Goal: Task Accomplishment & Management: Manage account settings

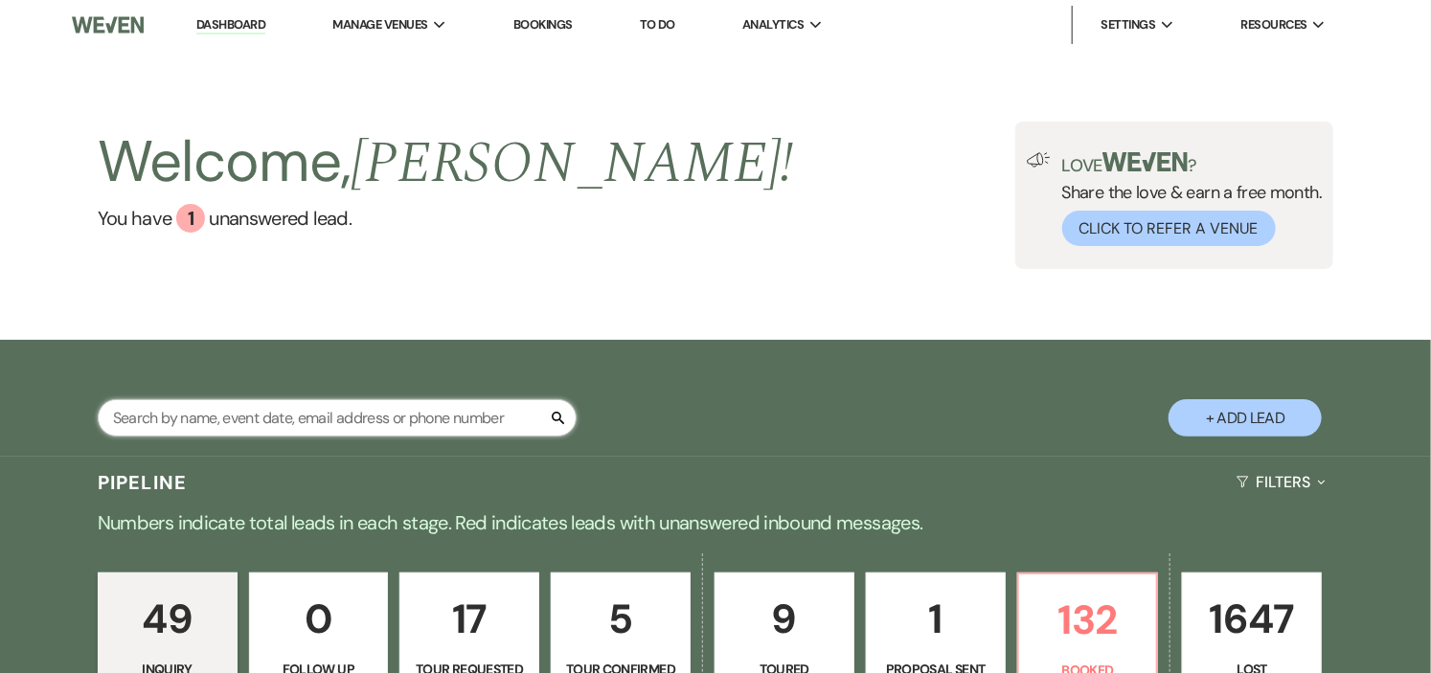
click at [386, 417] on input "text" at bounding box center [337, 417] width 479 height 37
type input "[PERSON_NAME]"
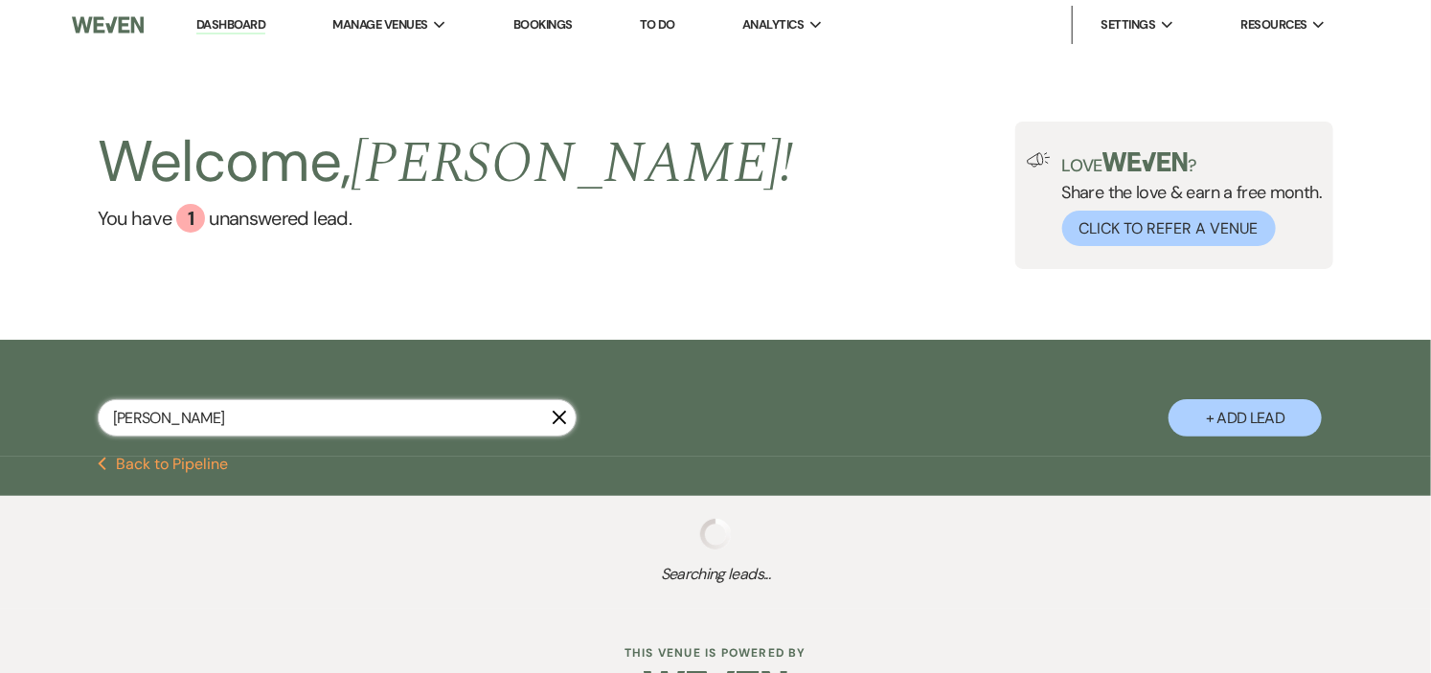
select select "4"
select select "8"
select select "11"
select select "8"
select select "5"
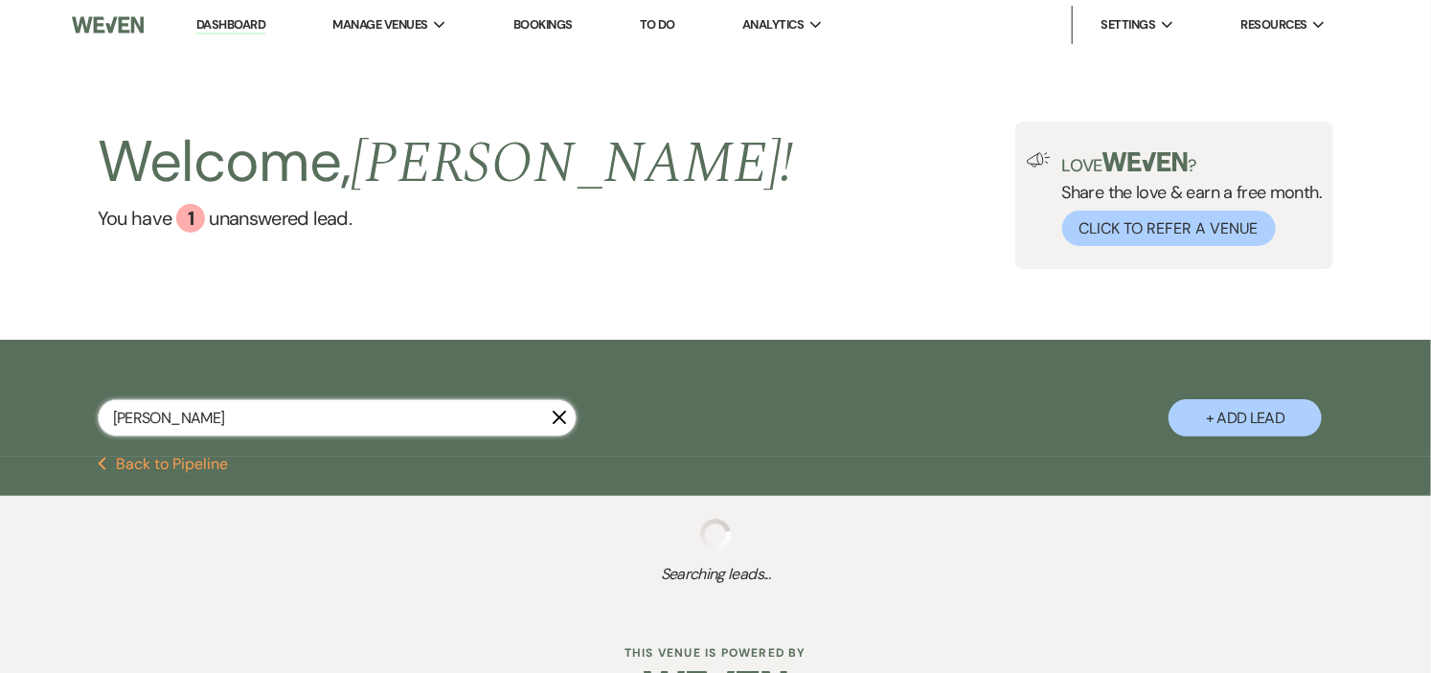
select select "8"
select select "4"
select select "8"
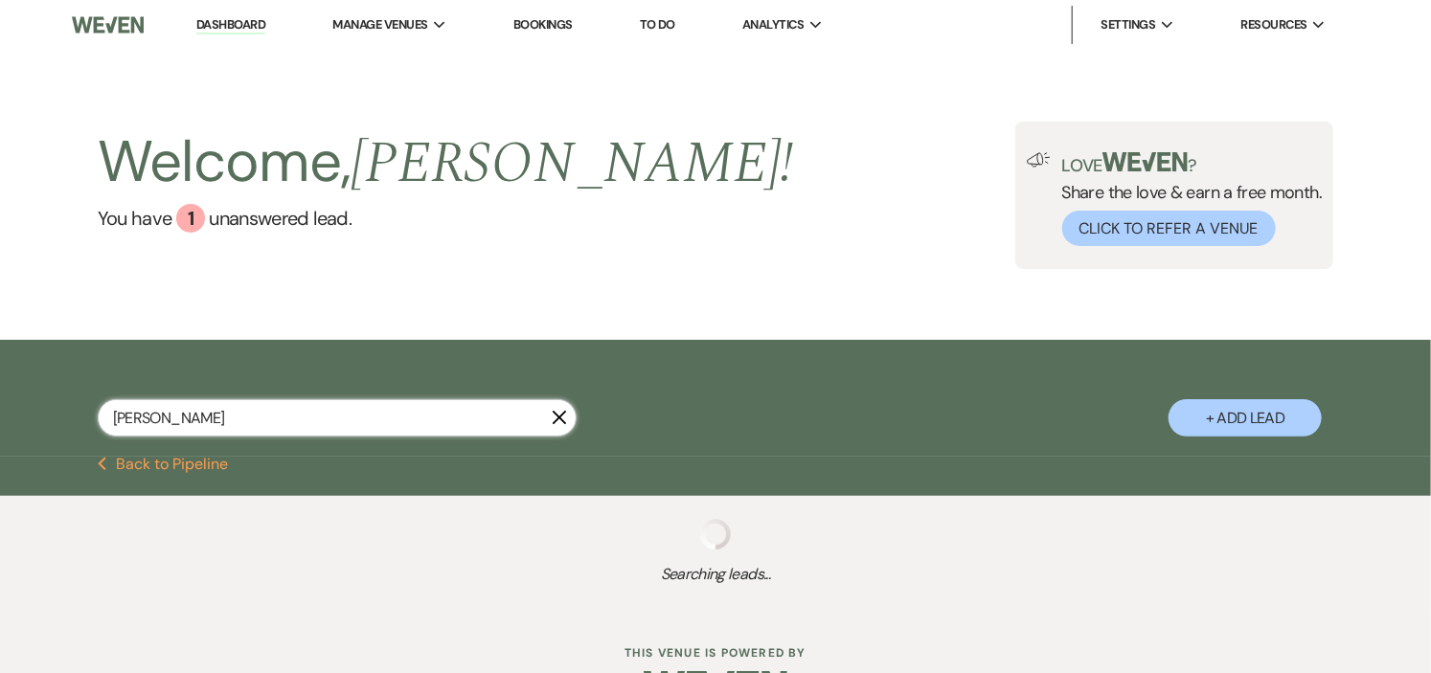
select select "5"
select select "8"
select select "1"
select select "8"
select select "5"
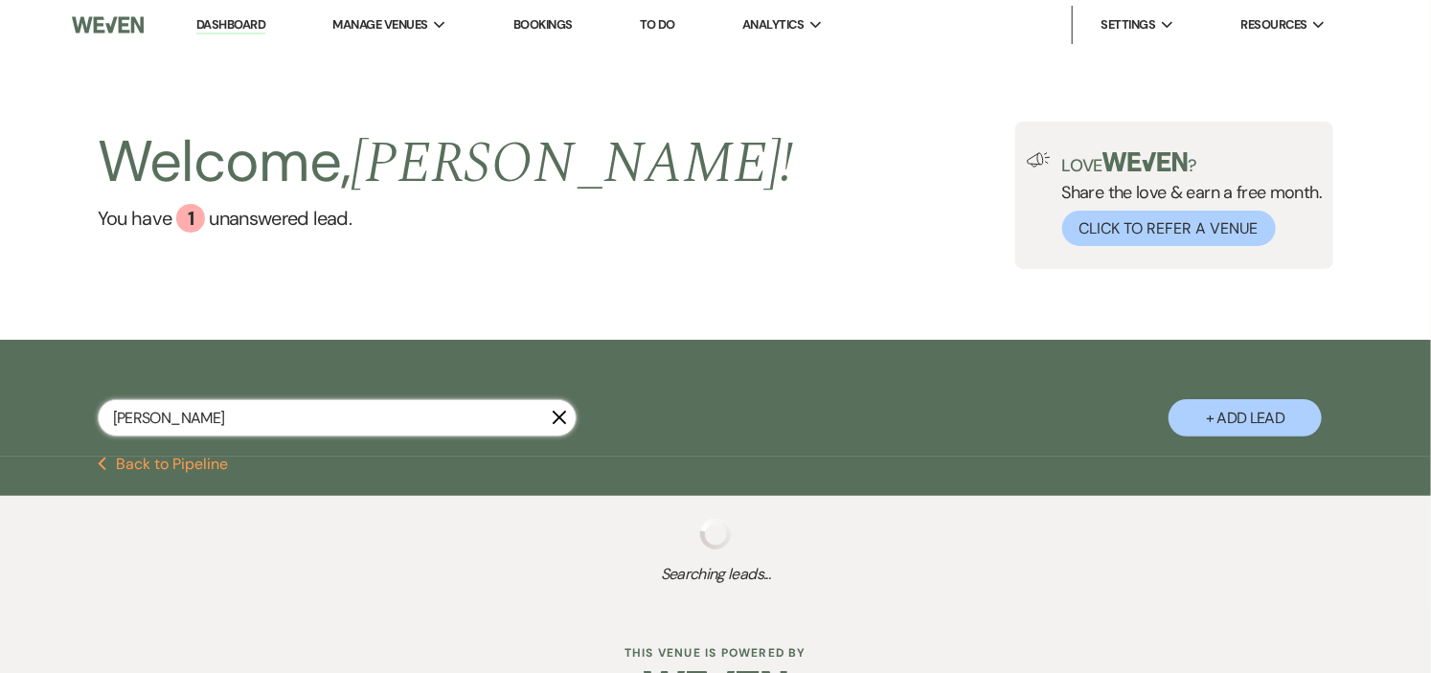
select select "8"
select select "5"
select select "8"
select select "10"
select select "8"
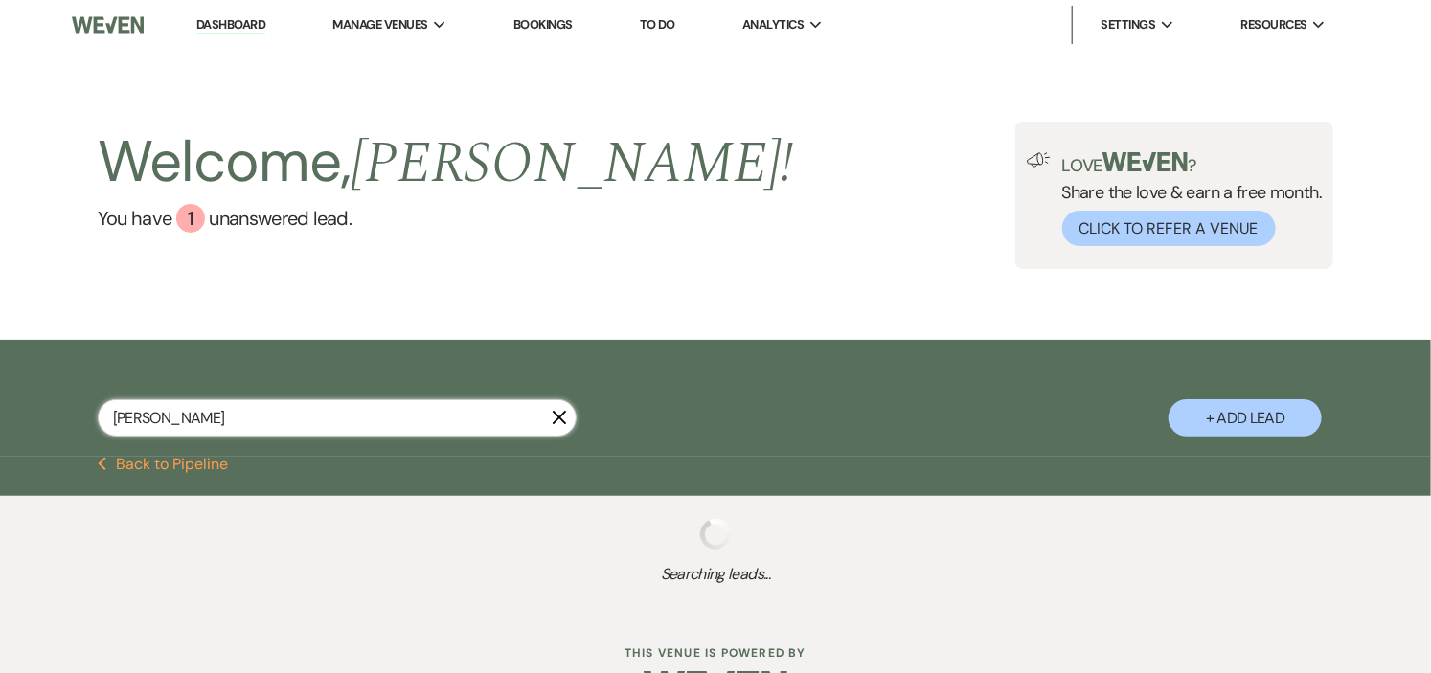
select select "5"
select select "8"
select select "5"
select select "8"
select select "6"
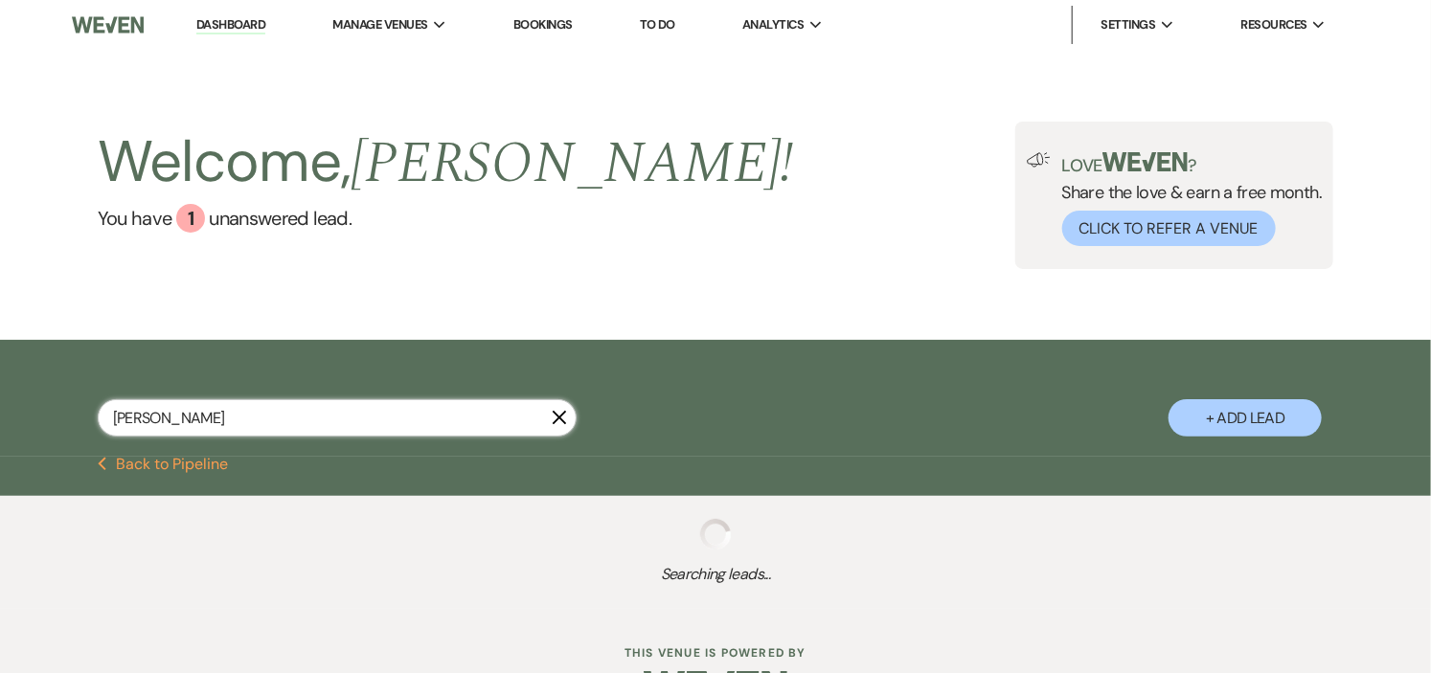
select select "8"
select select "5"
select select "8"
select select "5"
select select "8"
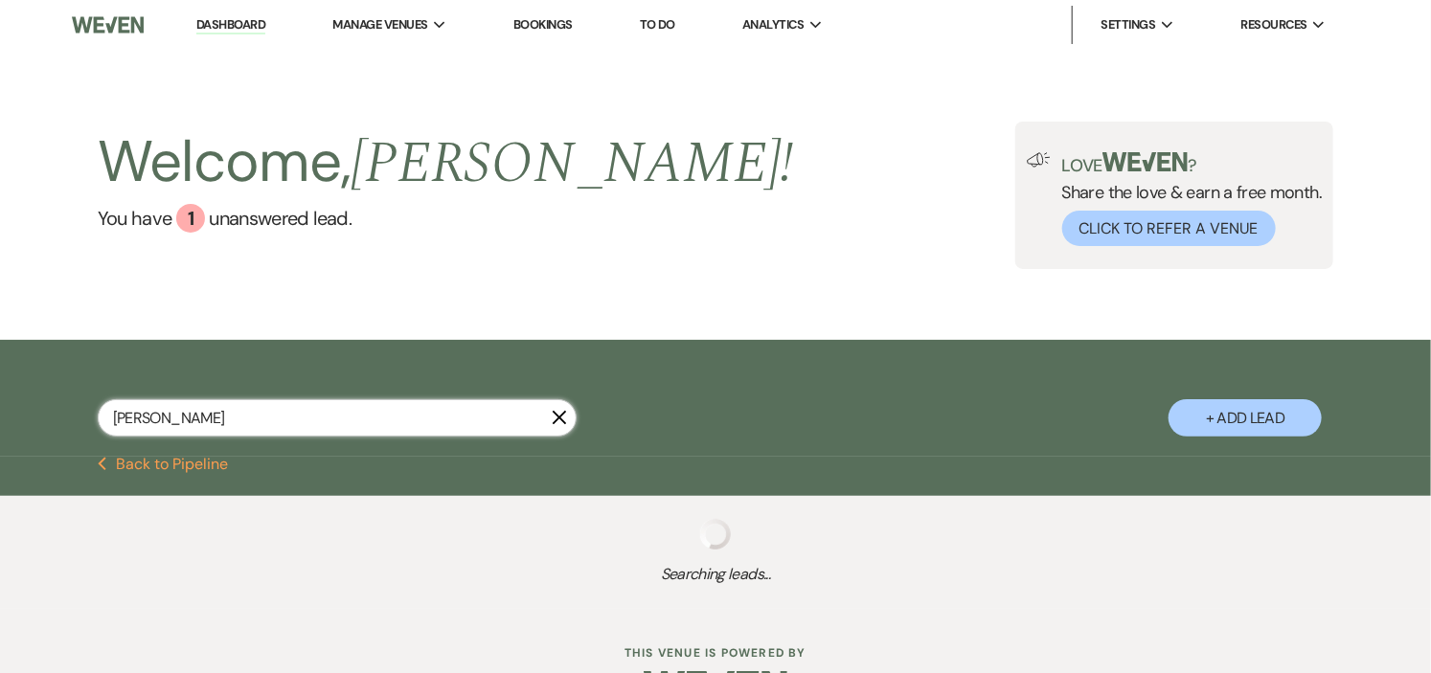
select select "5"
select select "8"
select select "5"
select select "8"
select select "5"
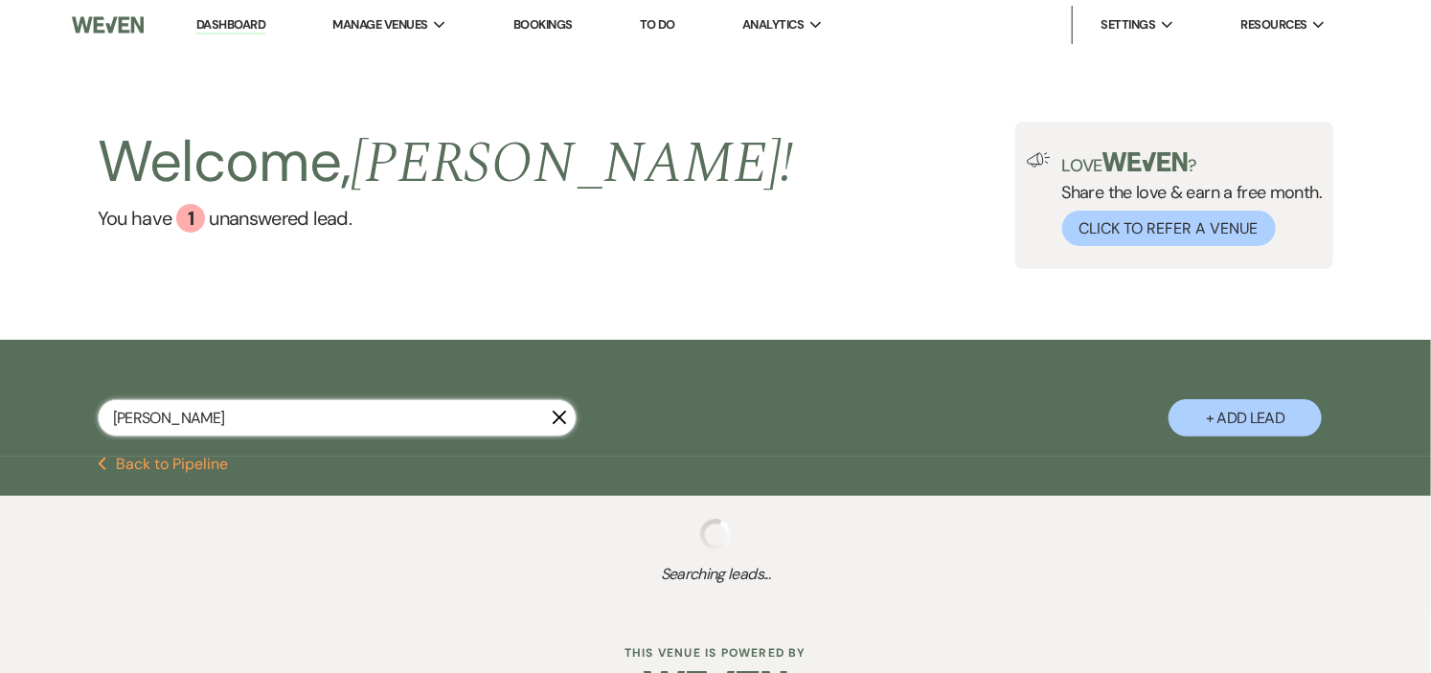
select select "8"
select select "5"
select select "8"
select select "5"
select select "8"
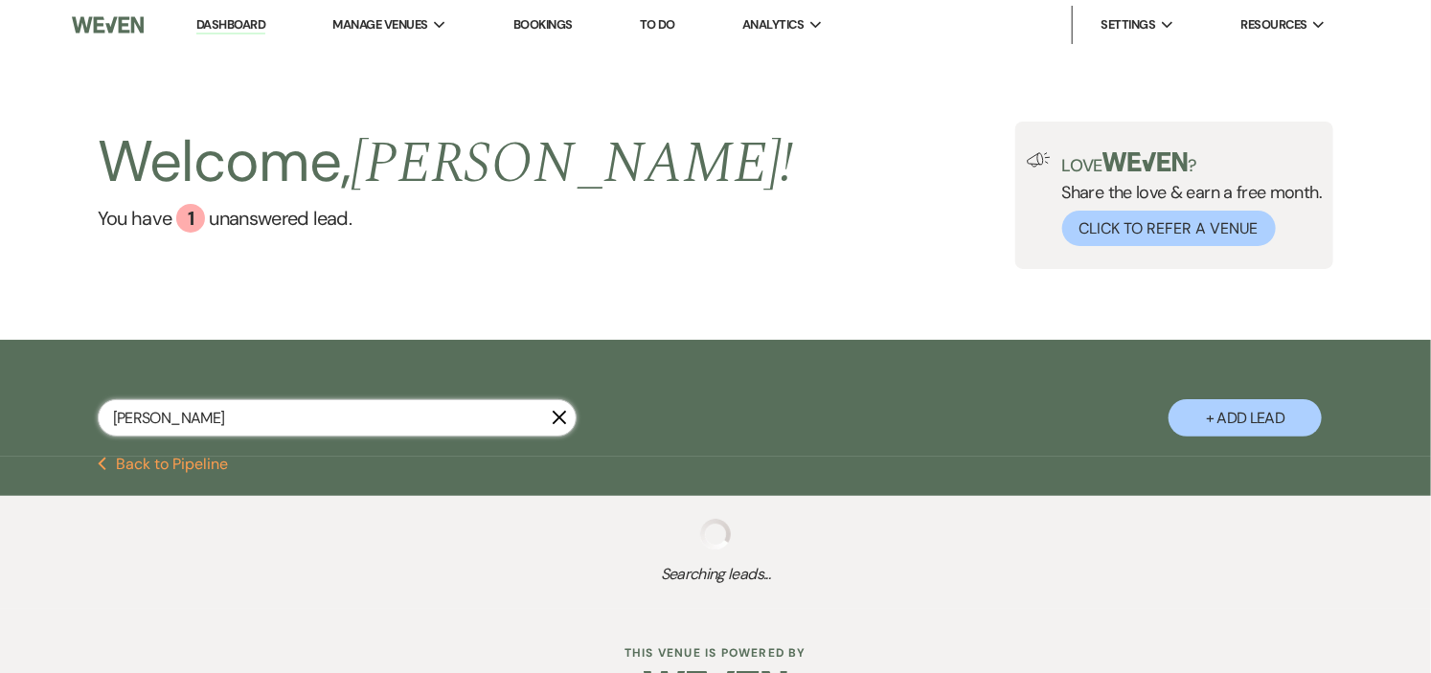
select select "5"
select select "8"
select select "5"
select select "8"
select select "5"
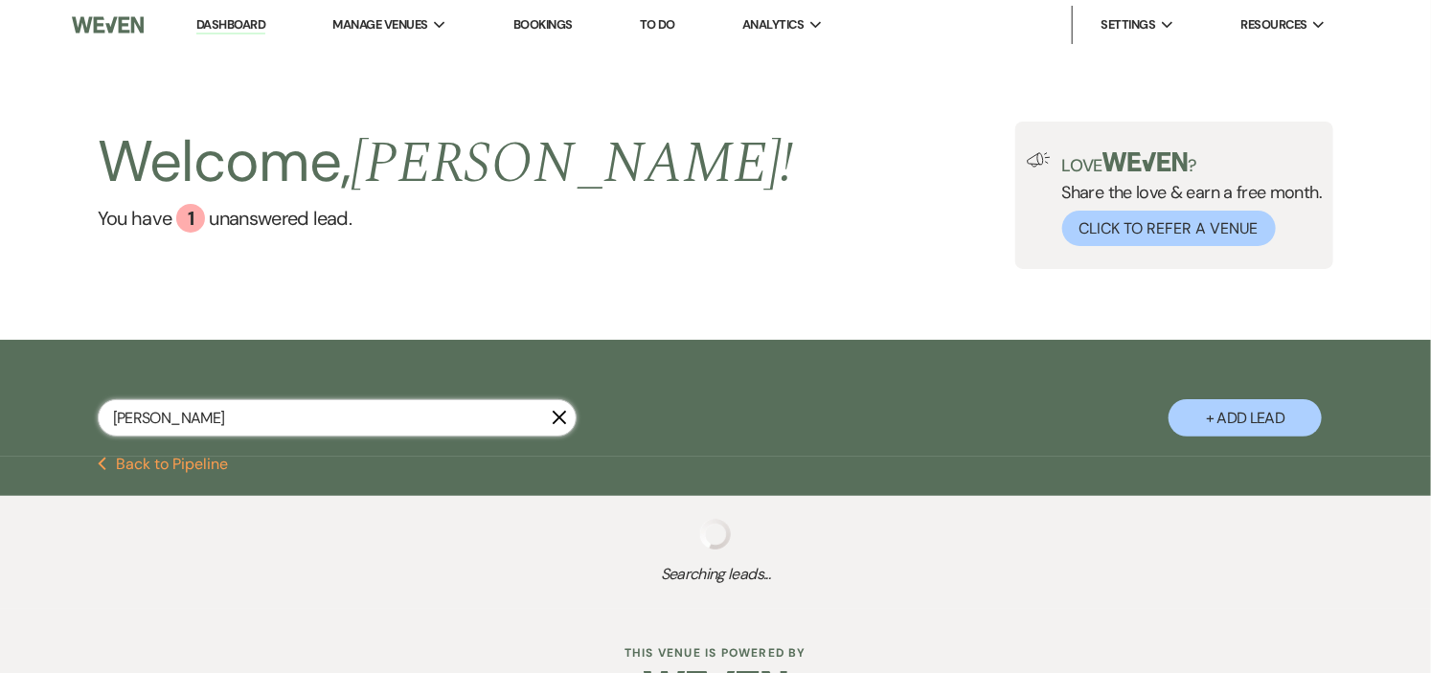
select select "8"
select select "5"
select select "8"
select select "2"
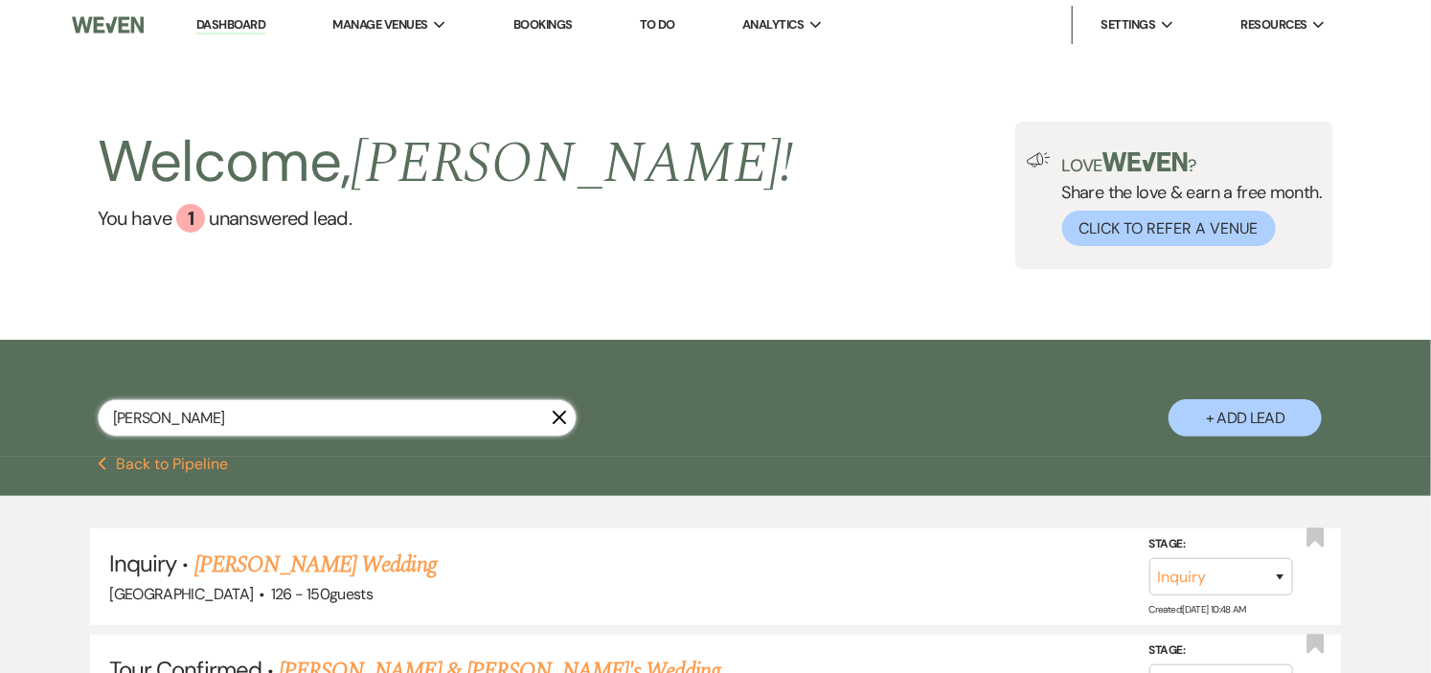
type input "[PERSON_NAME]"
click at [230, 25] on link "Dashboard" at bounding box center [230, 25] width 69 height 18
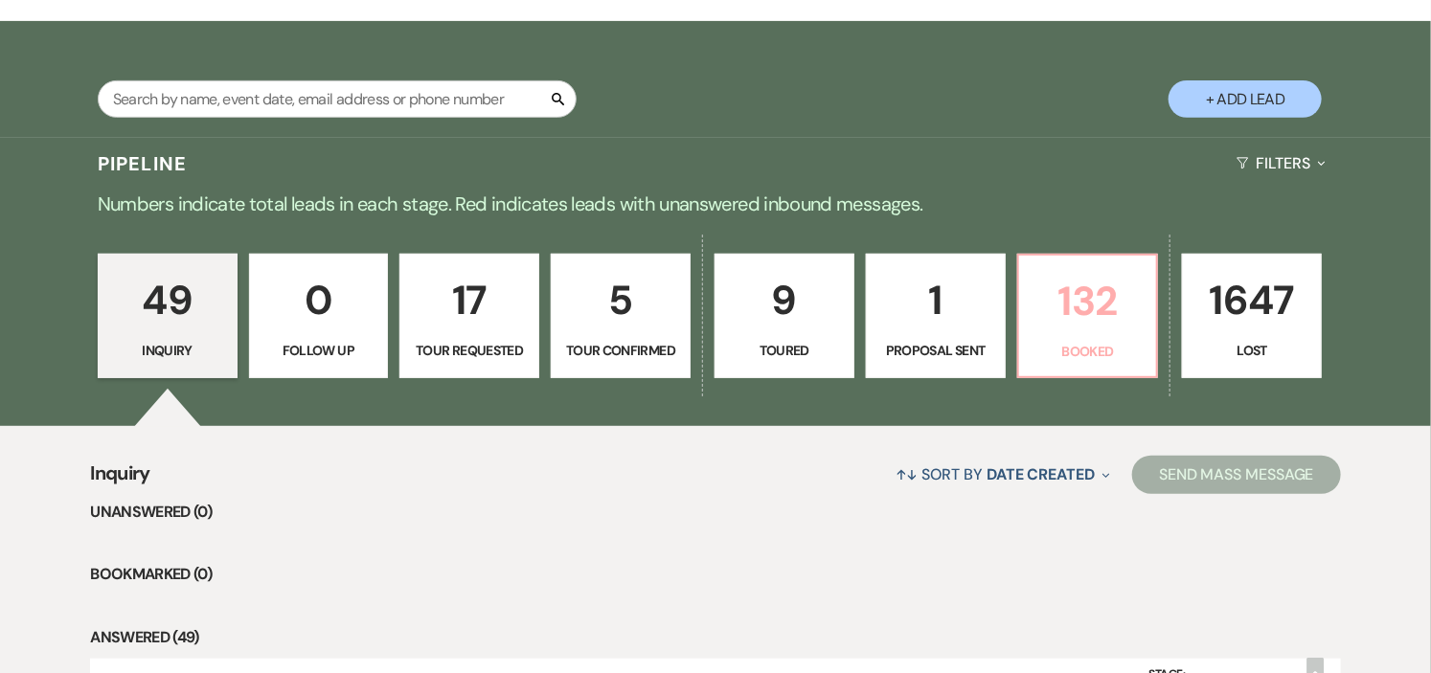
click at [1124, 345] on p "Booked" at bounding box center [1087, 351] width 115 height 21
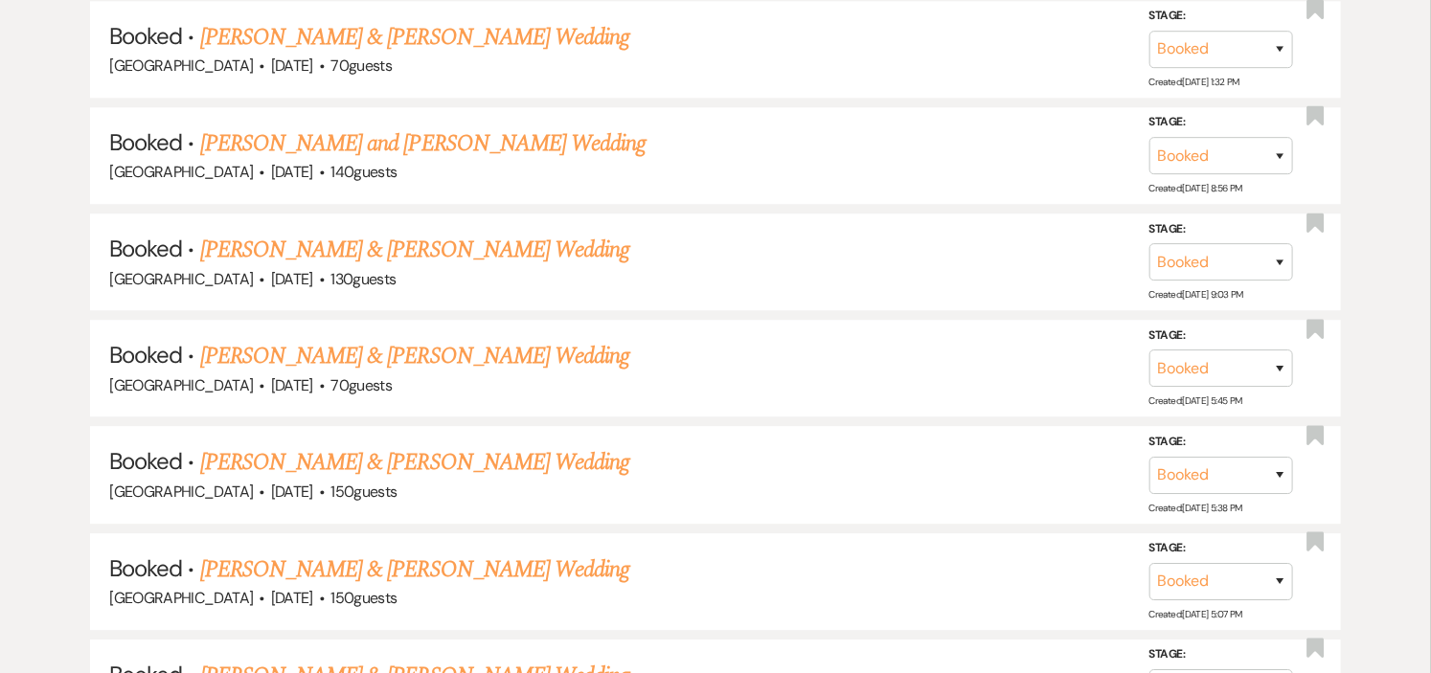
scroll to position [2341, 0]
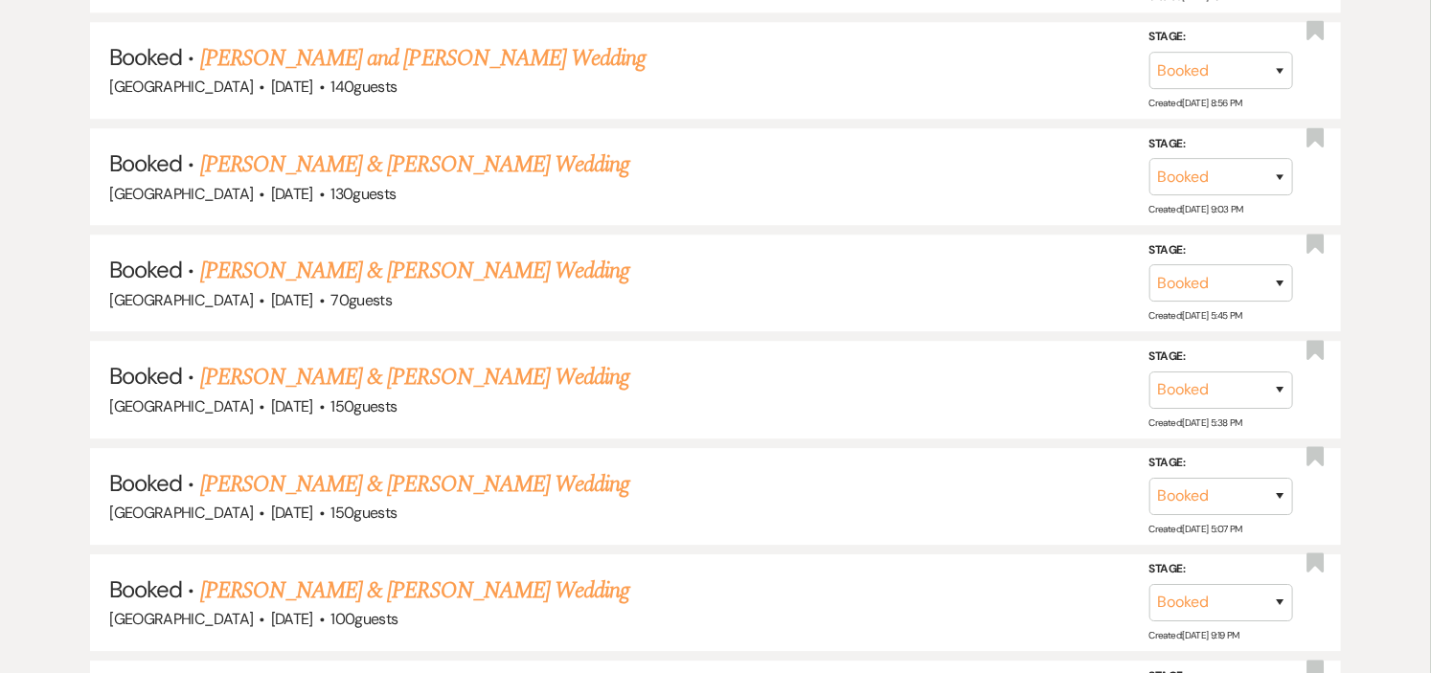
click at [417, 255] on link "[PERSON_NAME] & [PERSON_NAME] Wedding" at bounding box center [414, 271] width 429 height 34
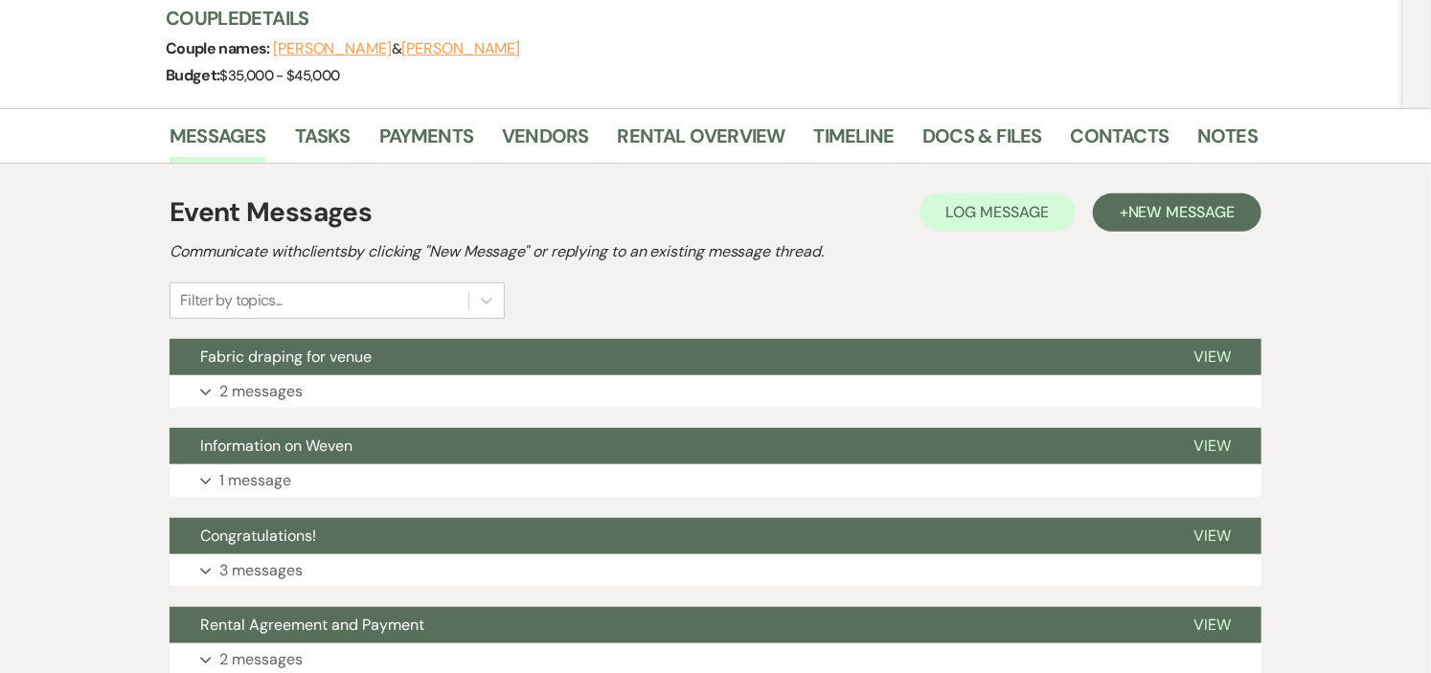
scroll to position [319, 0]
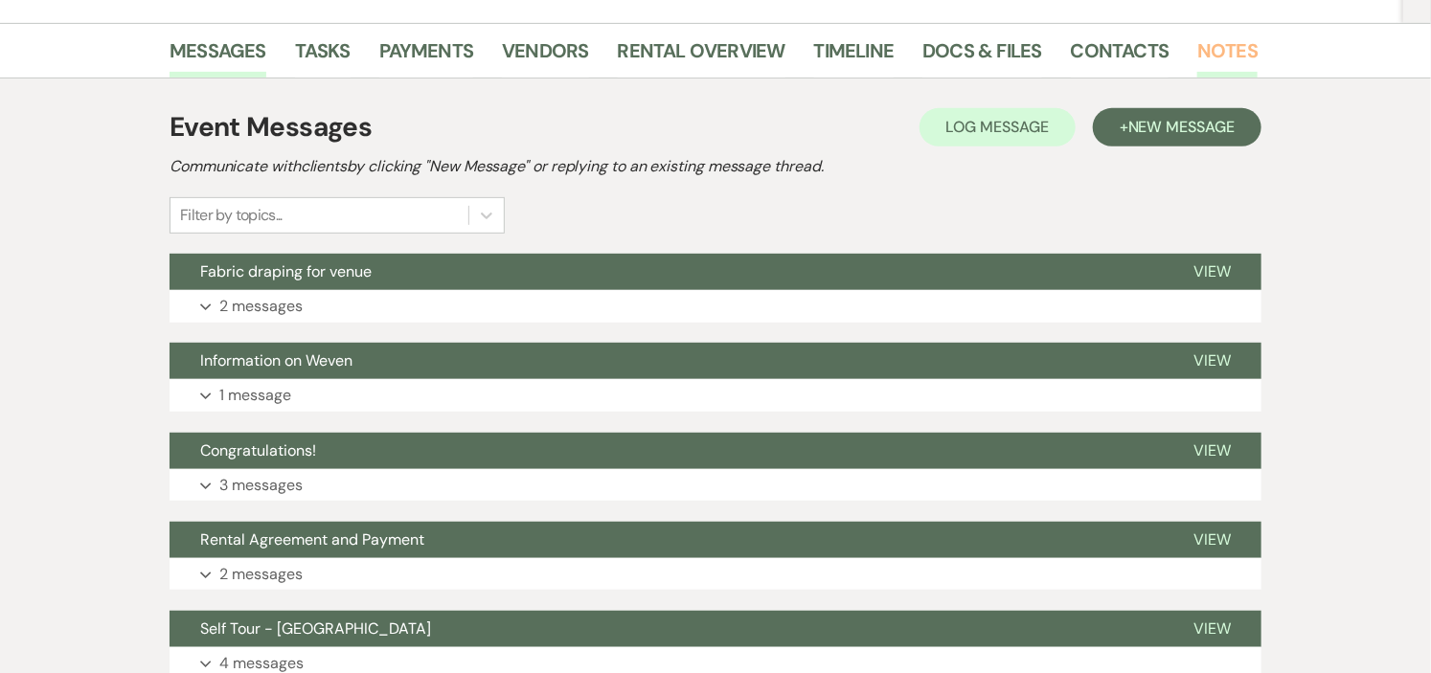
click at [1228, 42] on link "Notes" at bounding box center [1227, 56] width 60 height 42
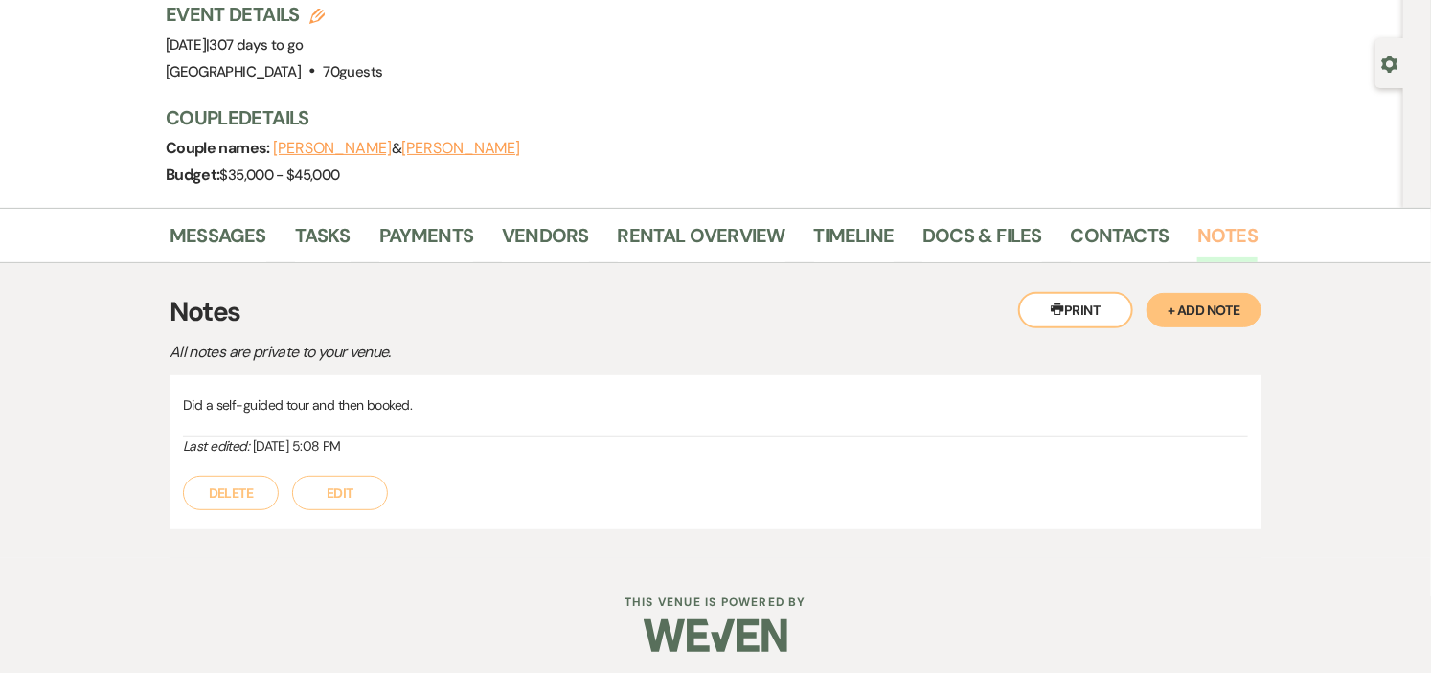
scroll to position [141, 0]
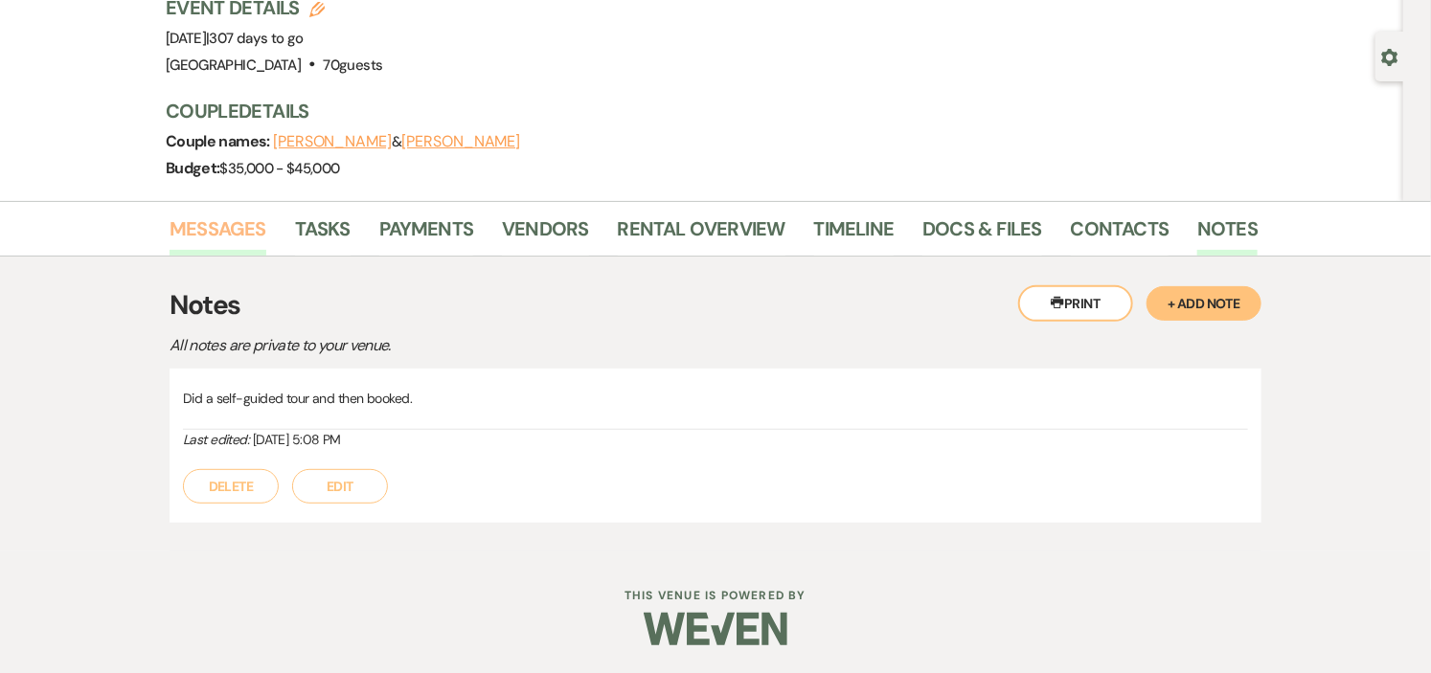
click at [211, 232] on link "Messages" at bounding box center [218, 235] width 97 height 42
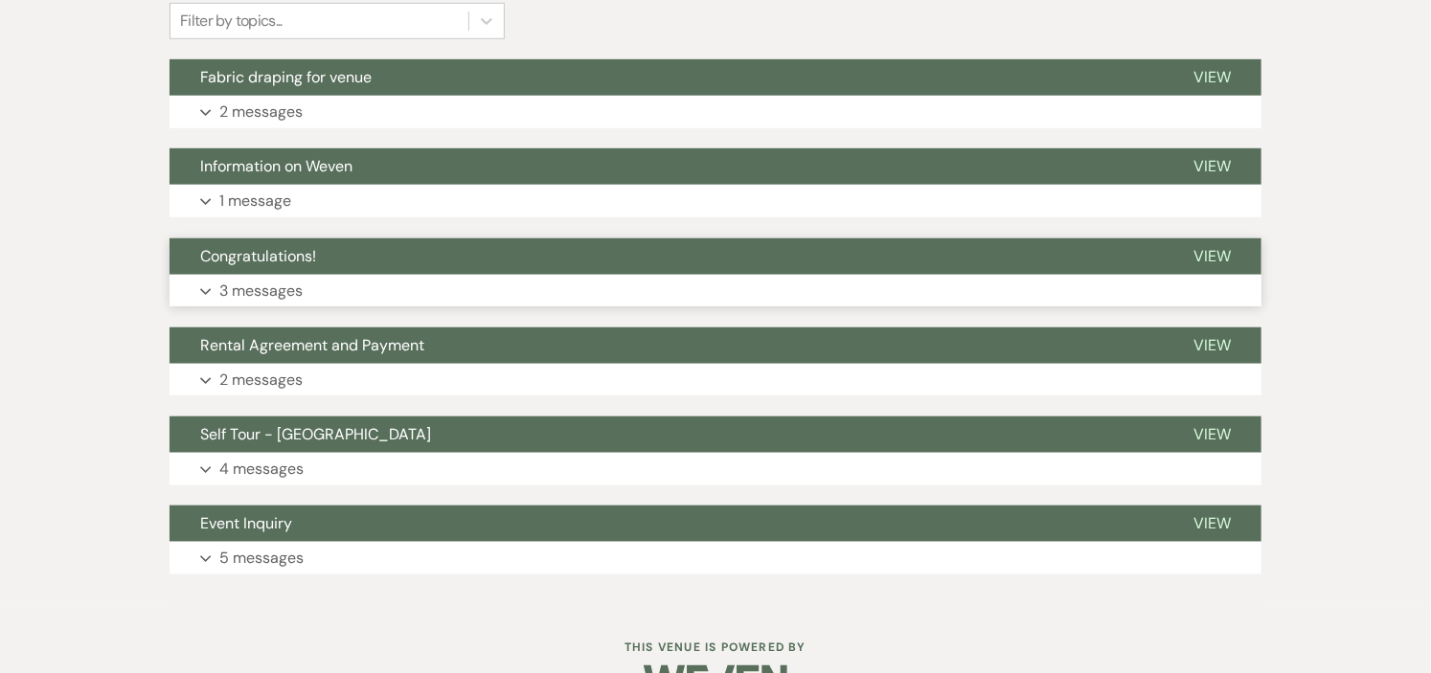
scroll to position [566, 0]
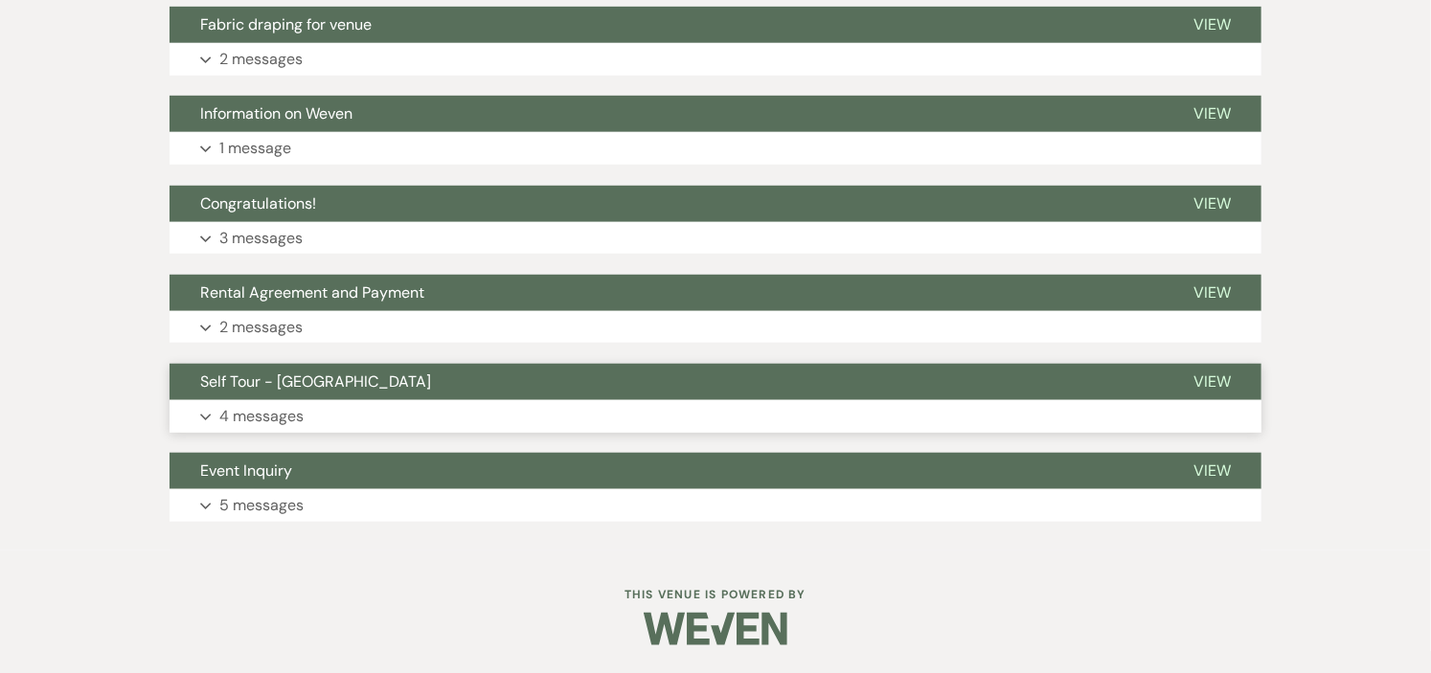
click at [506, 404] on button "Expand 4 messages" at bounding box center [716, 416] width 1092 height 33
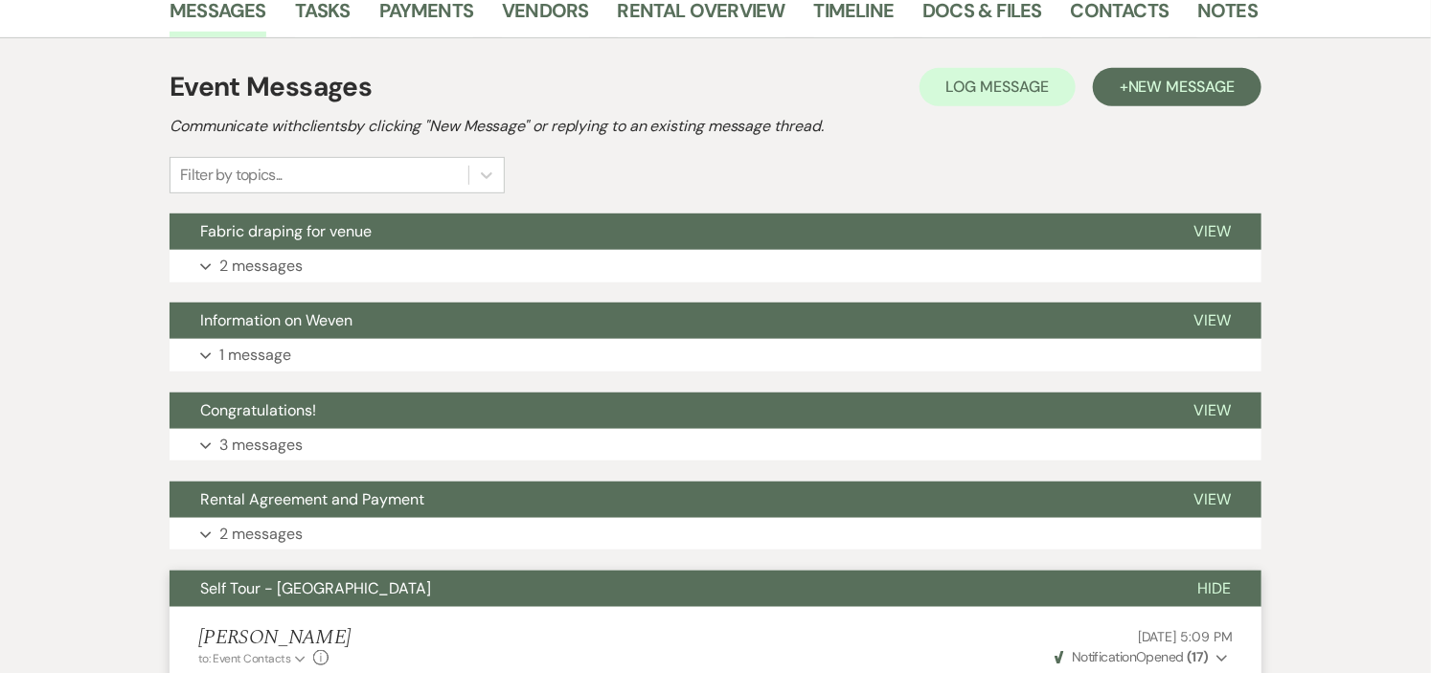
scroll to position [0, 0]
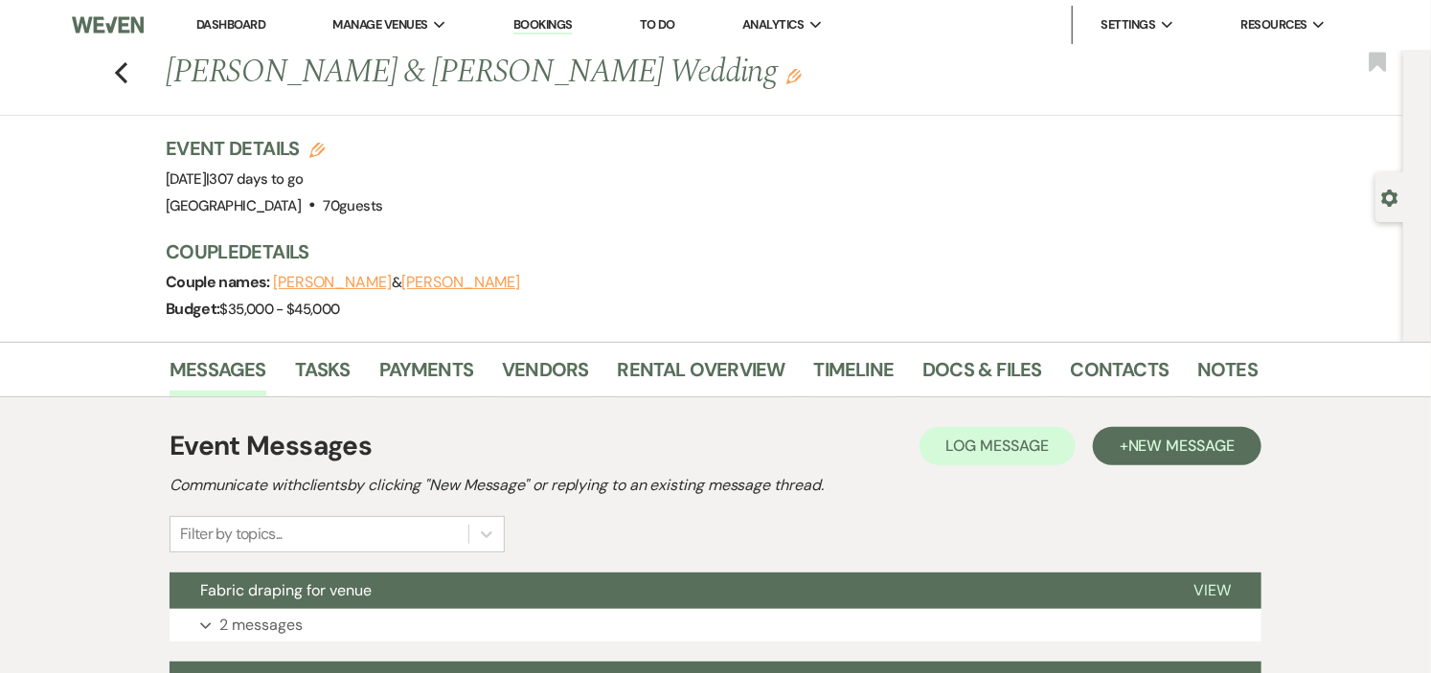
click at [215, 24] on link "Dashboard" at bounding box center [230, 24] width 69 height 16
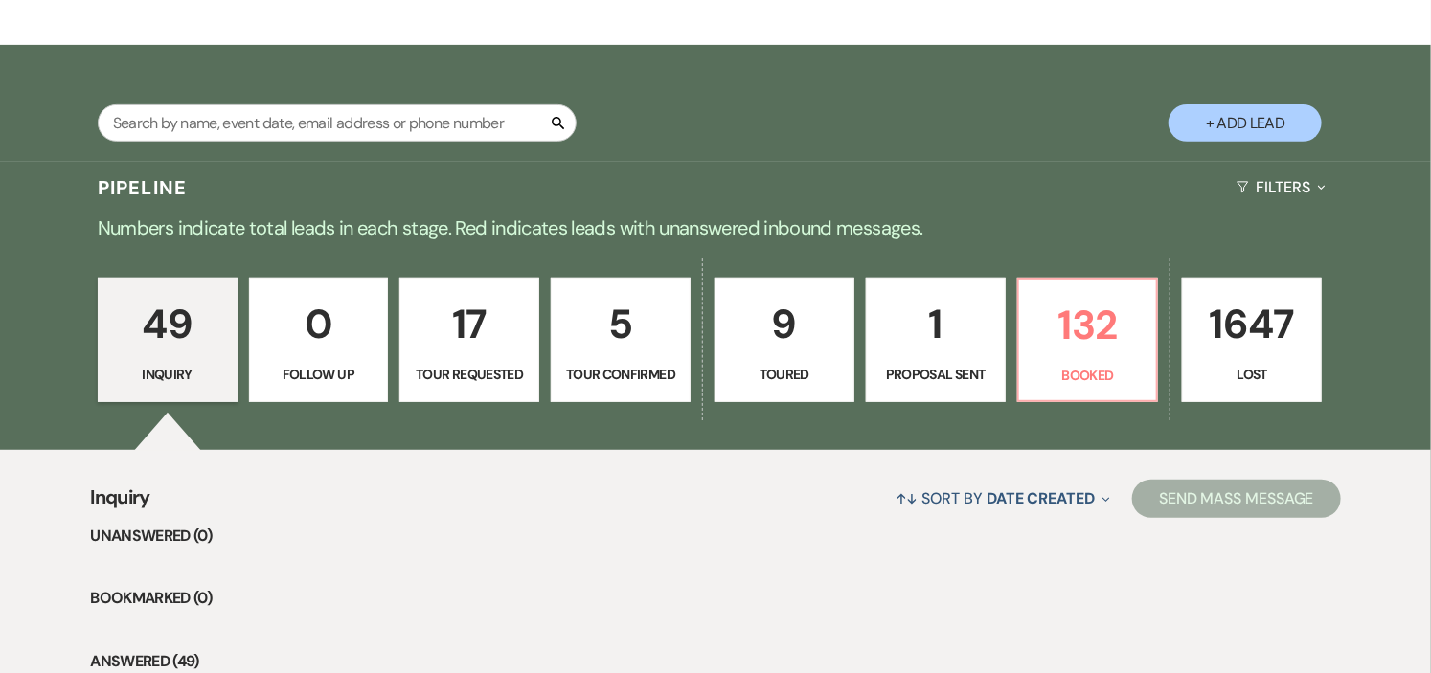
scroll to position [319, 0]
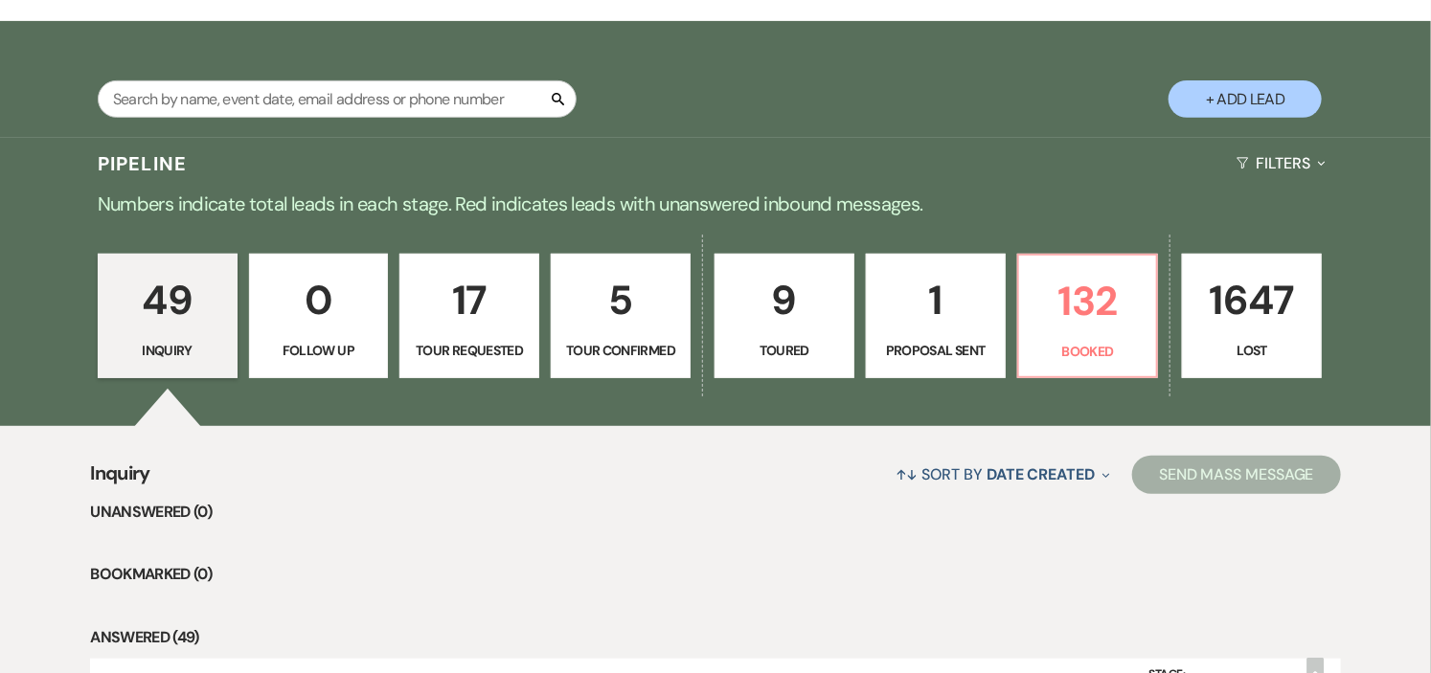
click at [778, 329] on p "9" at bounding box center [784, 300] width 115 height 64
select select "5"
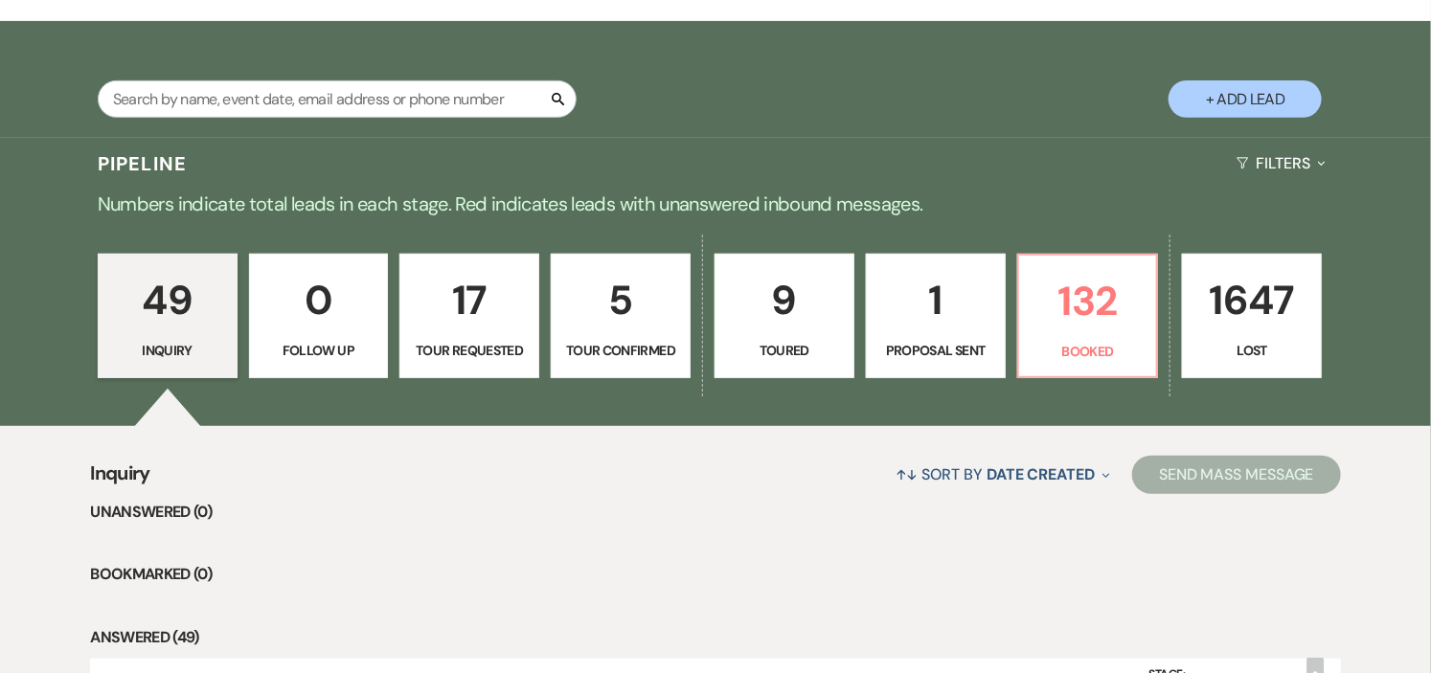
select select "5"
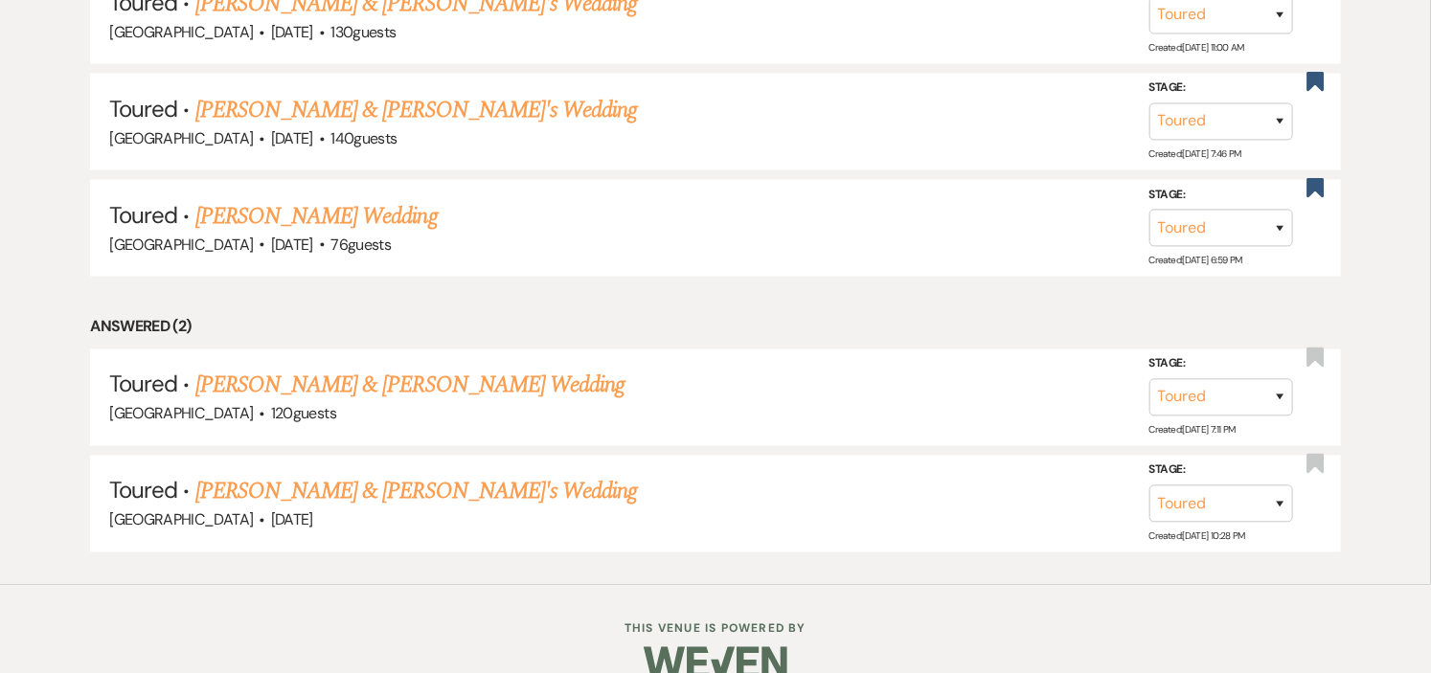
scroll to position [1383, 0]
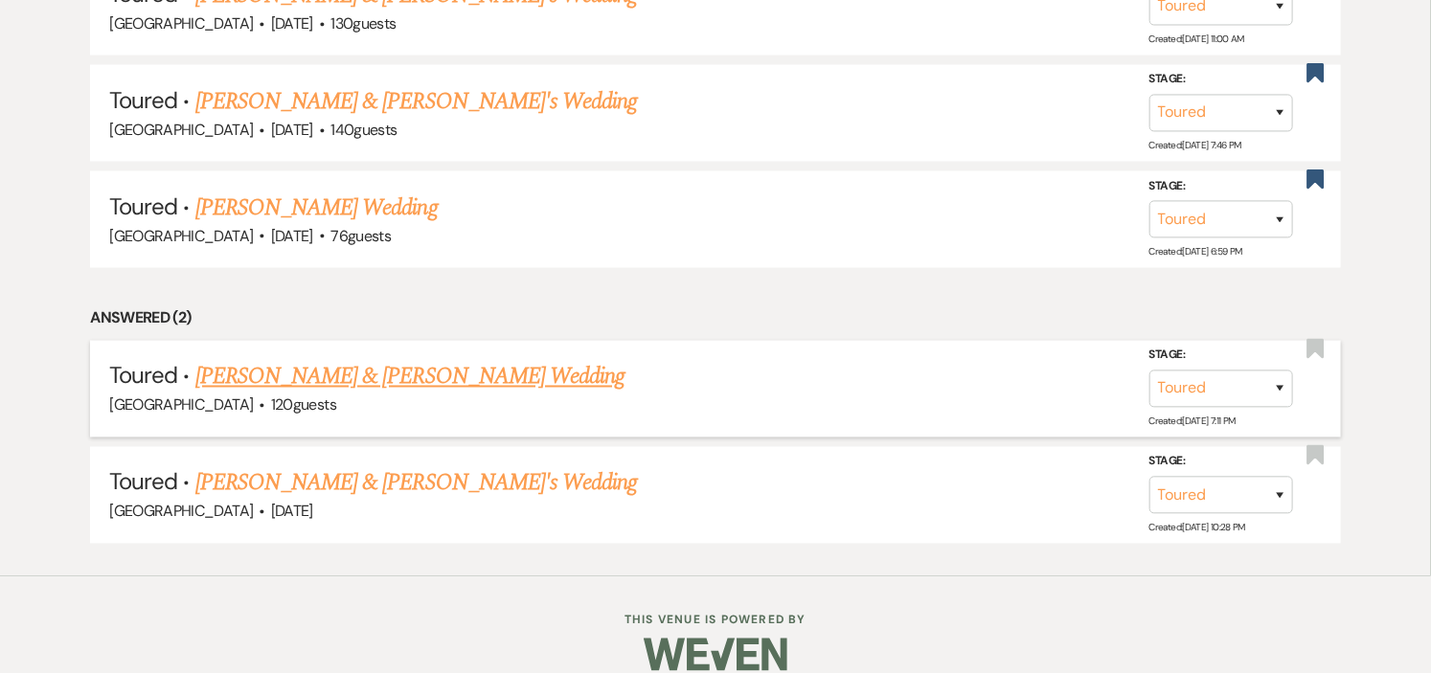
click at [442, 370] on link "[PERSON_NAME] & [PERSON_NAME] Wedding" at bounding box center [409, 377] width 429 height 34
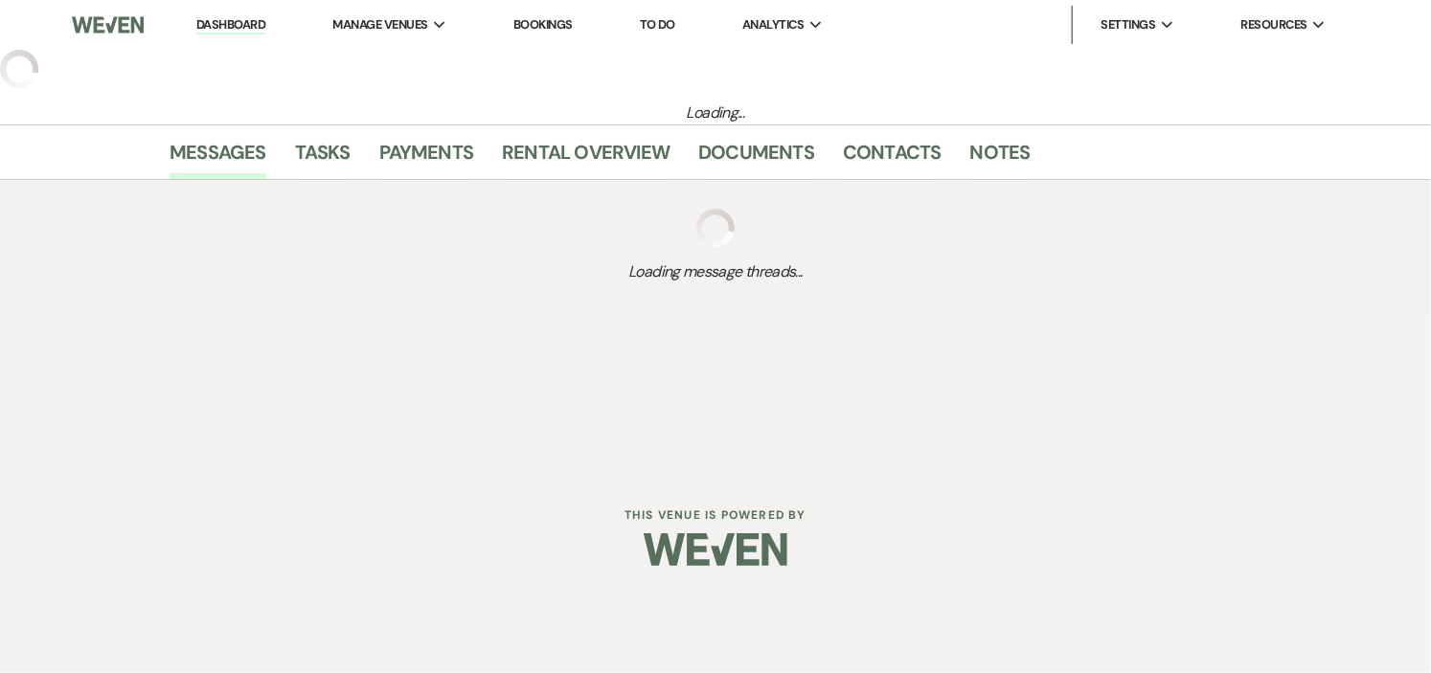
select select "5"
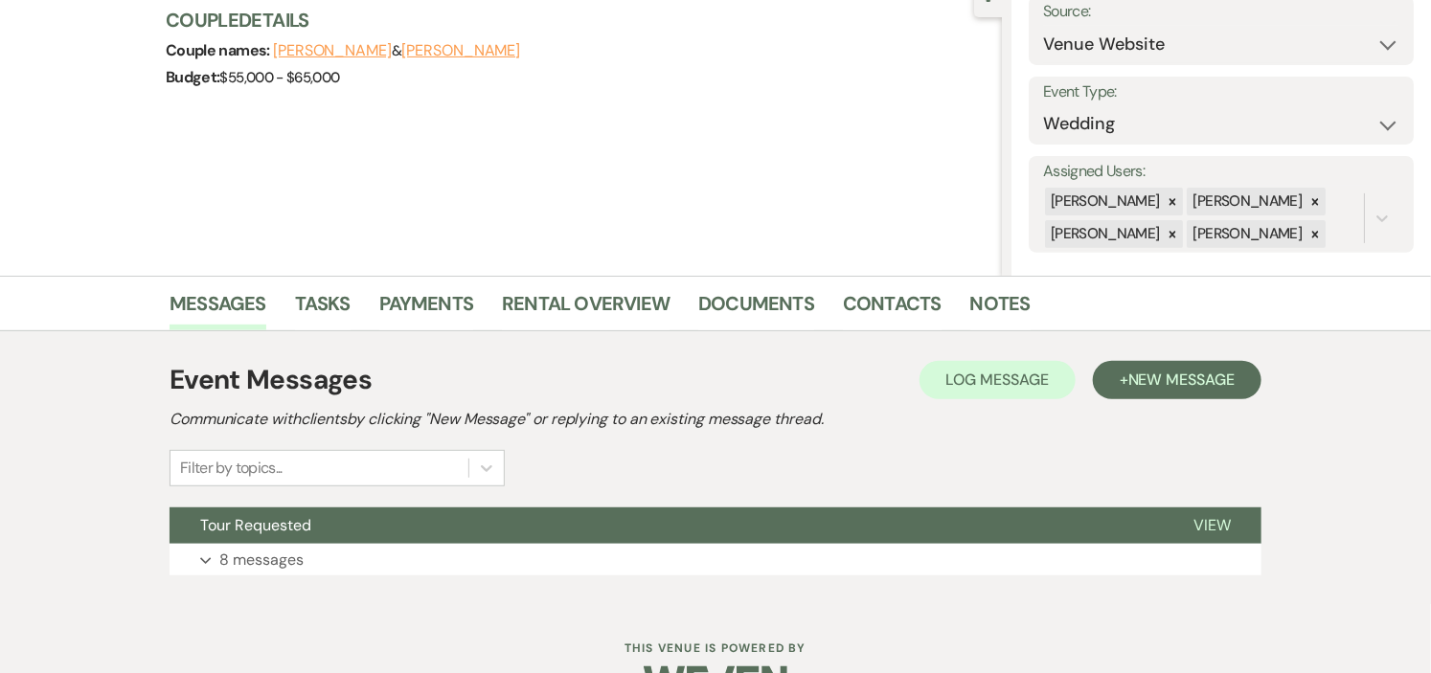
scroll to position [260, 0]
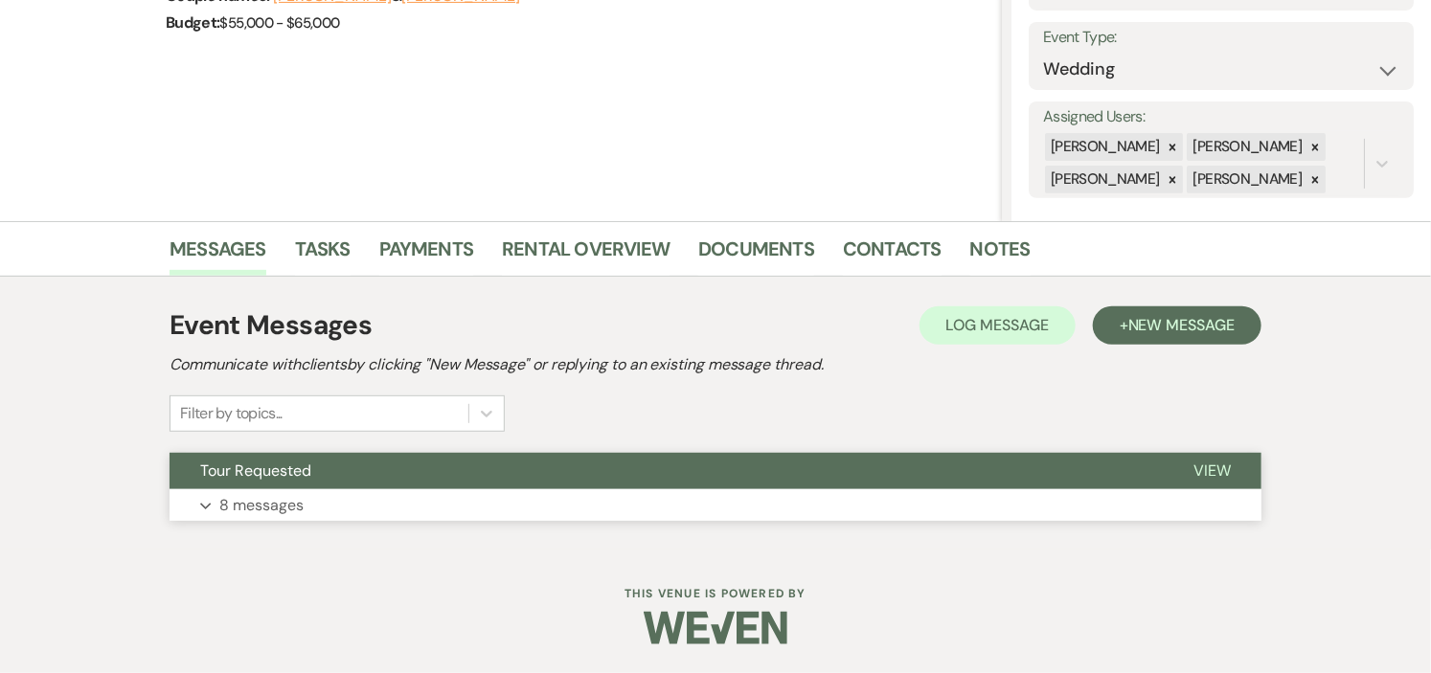
click at [792, 472] on button "Tour Requested" at bounding box center [666, 471] width 993 height 36
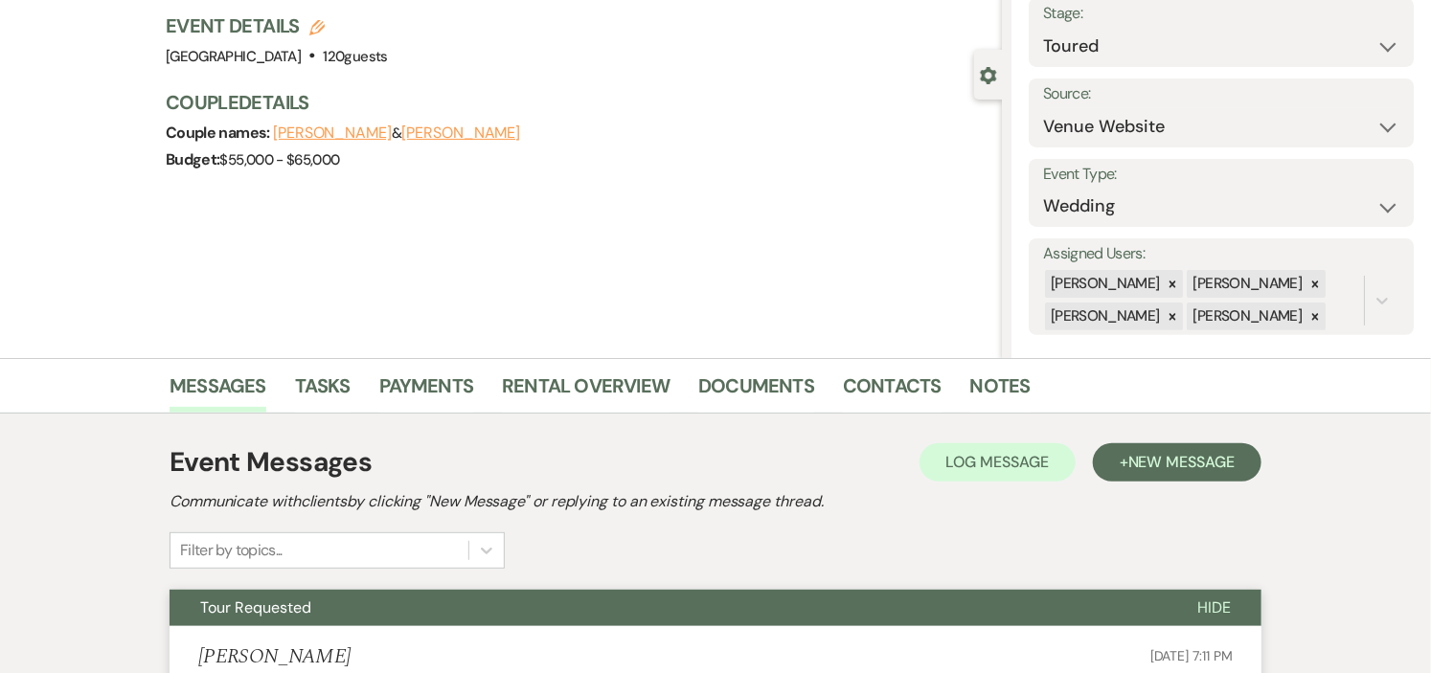
scroll to position [0, 0]
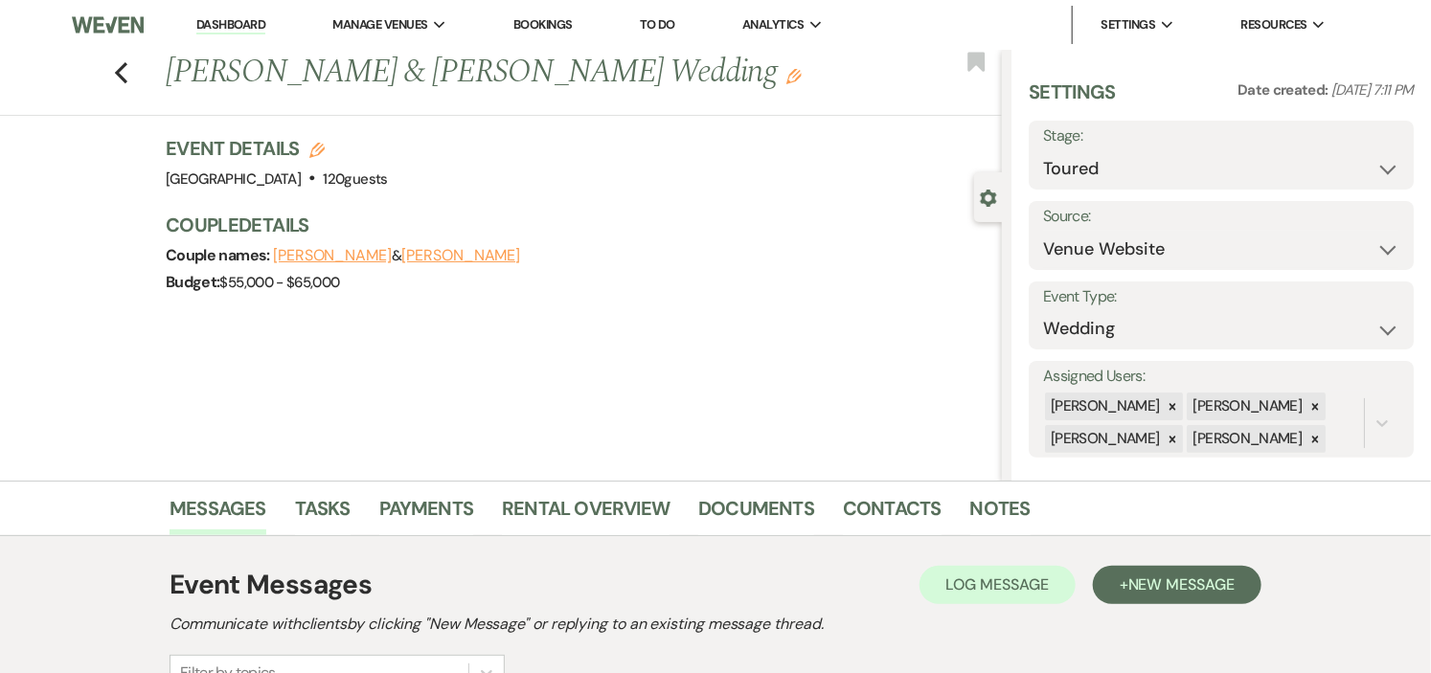
click at [212, 24] on link "Dashboard" at bounding box center [230, 25] width 69 height 18
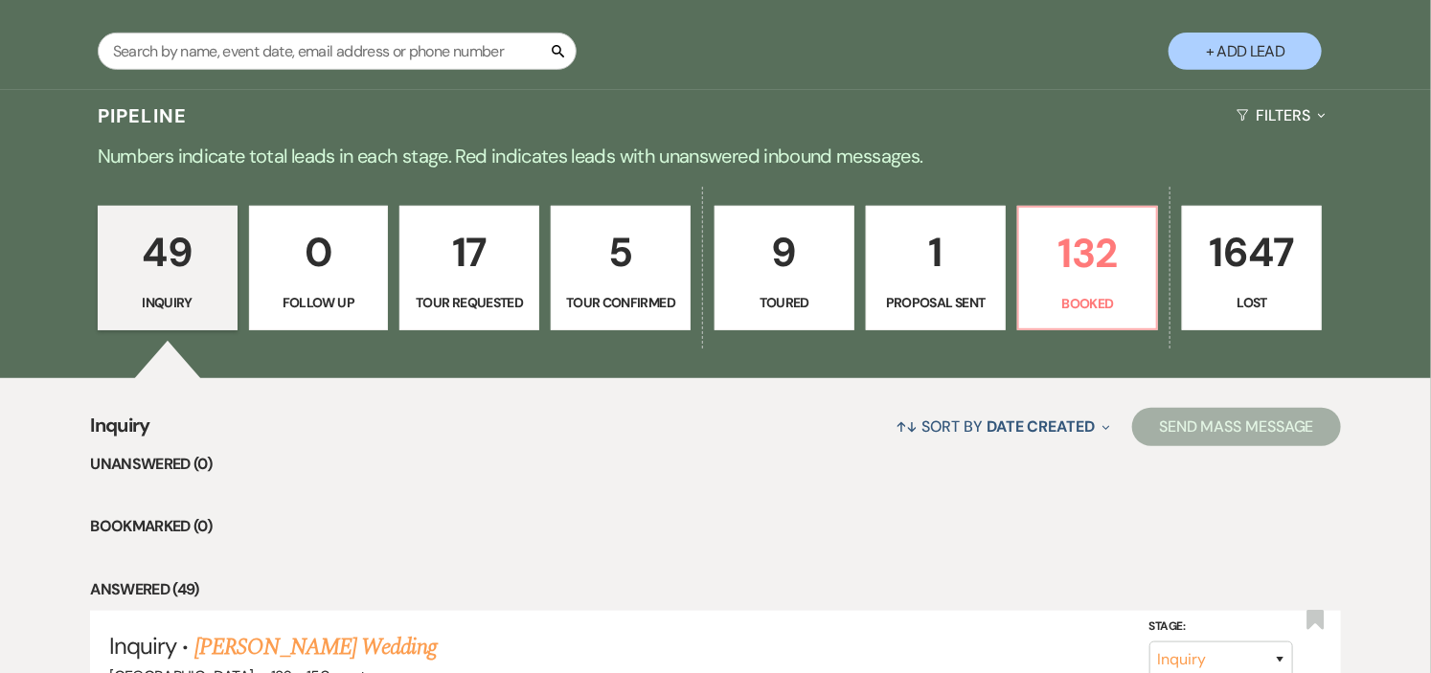
scroll to position [425, 0]
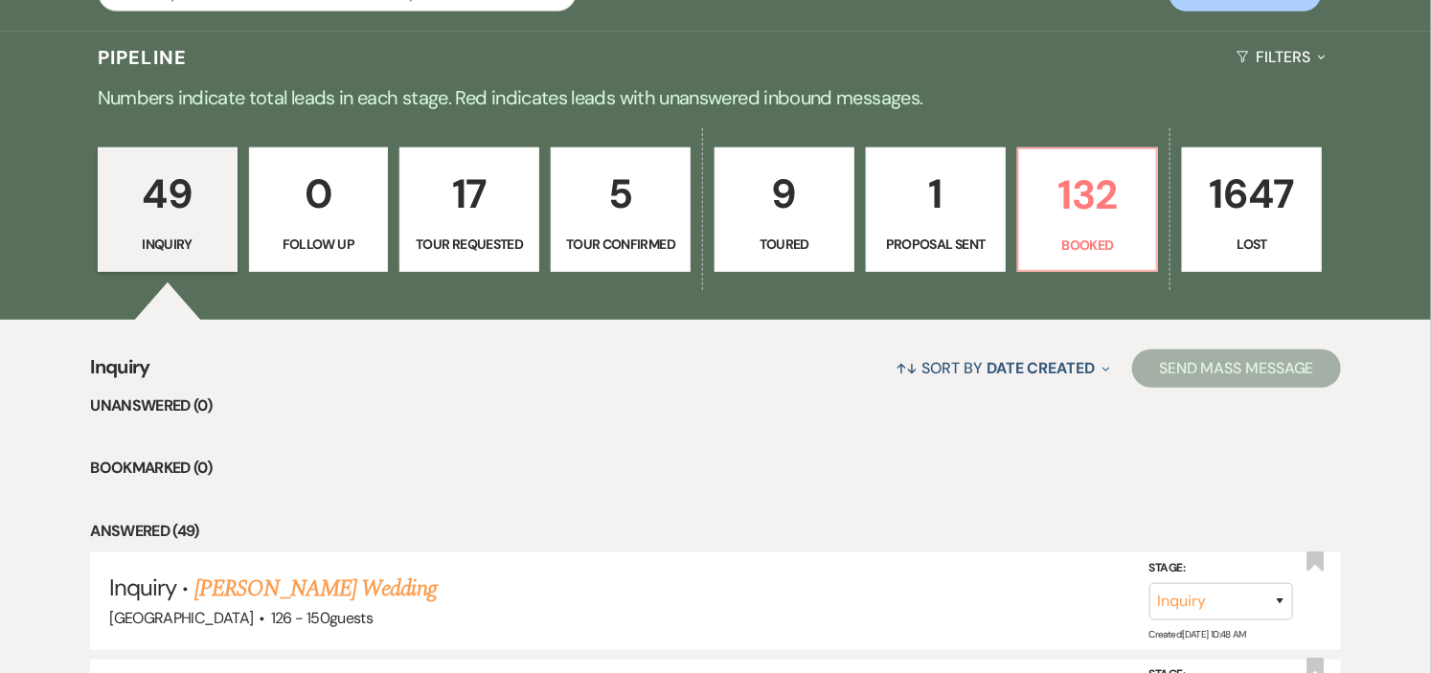
click at [761, 204] on p "9" at bounding box center [784, 194] width 115 height 64
select select "5"
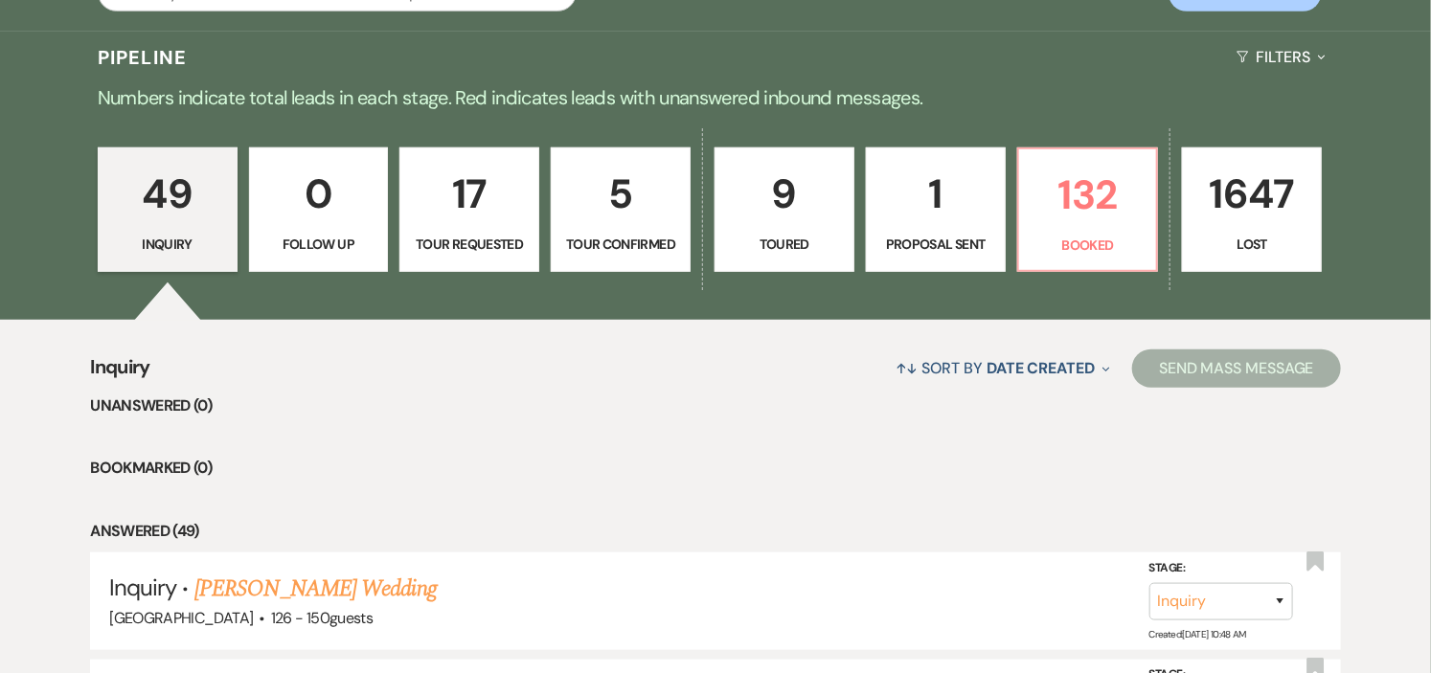
select select "5"
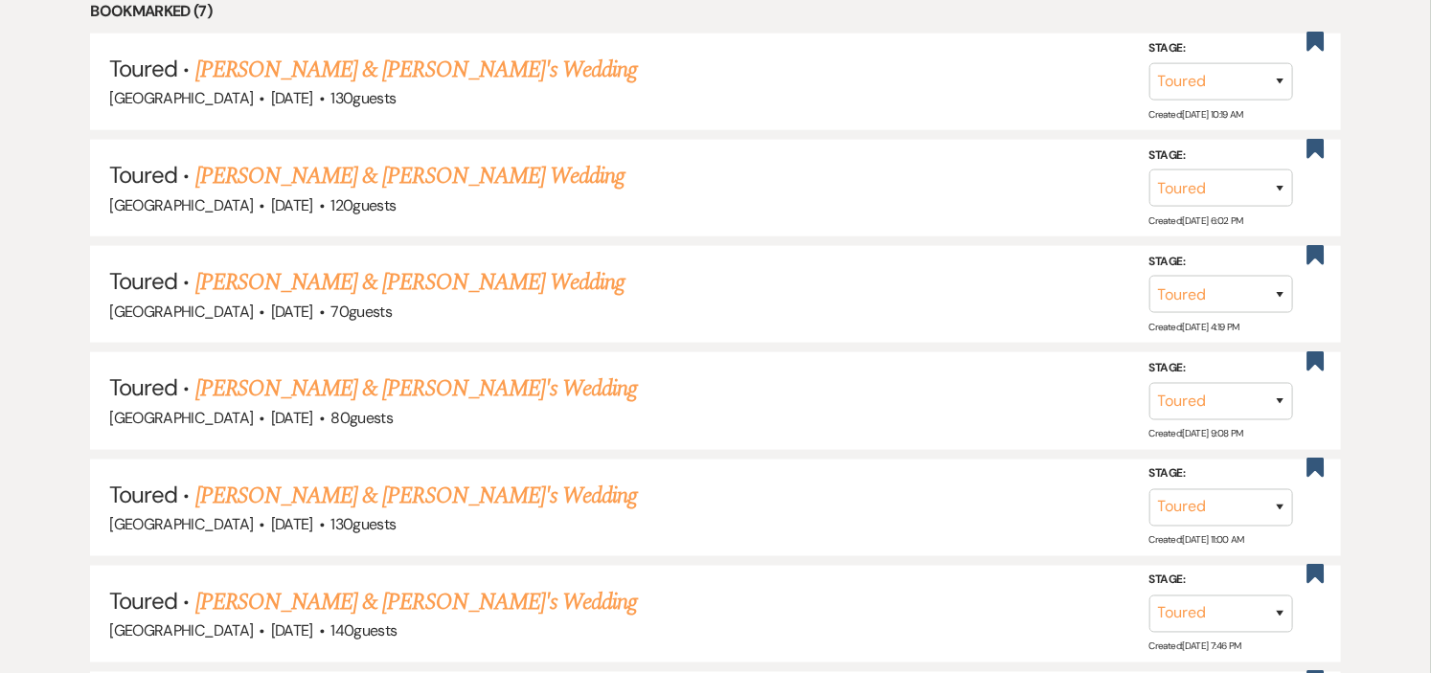
scroll to position [1064, 0]
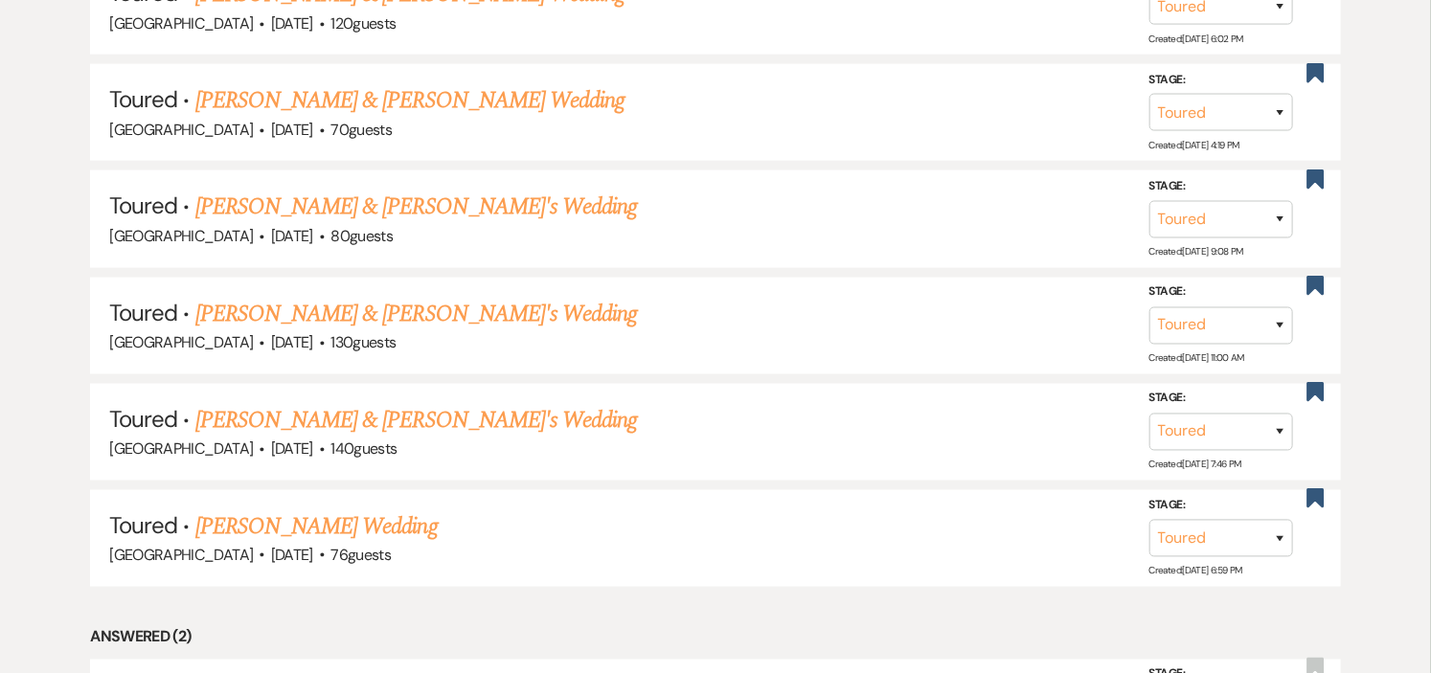
click at [356, 515] on link "[PERSON_NAME] Wedding" at bounding box center [316, 526] width 242 height 34
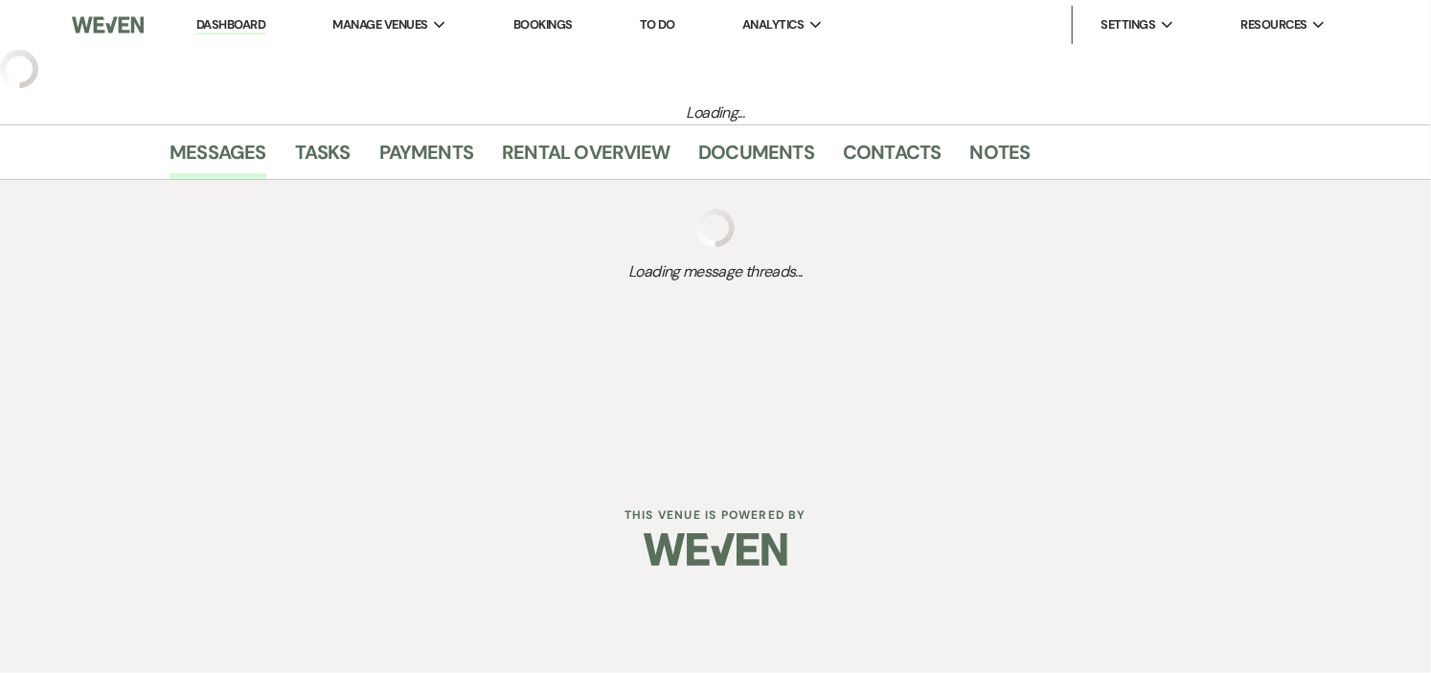
select select "5"
select select "4"
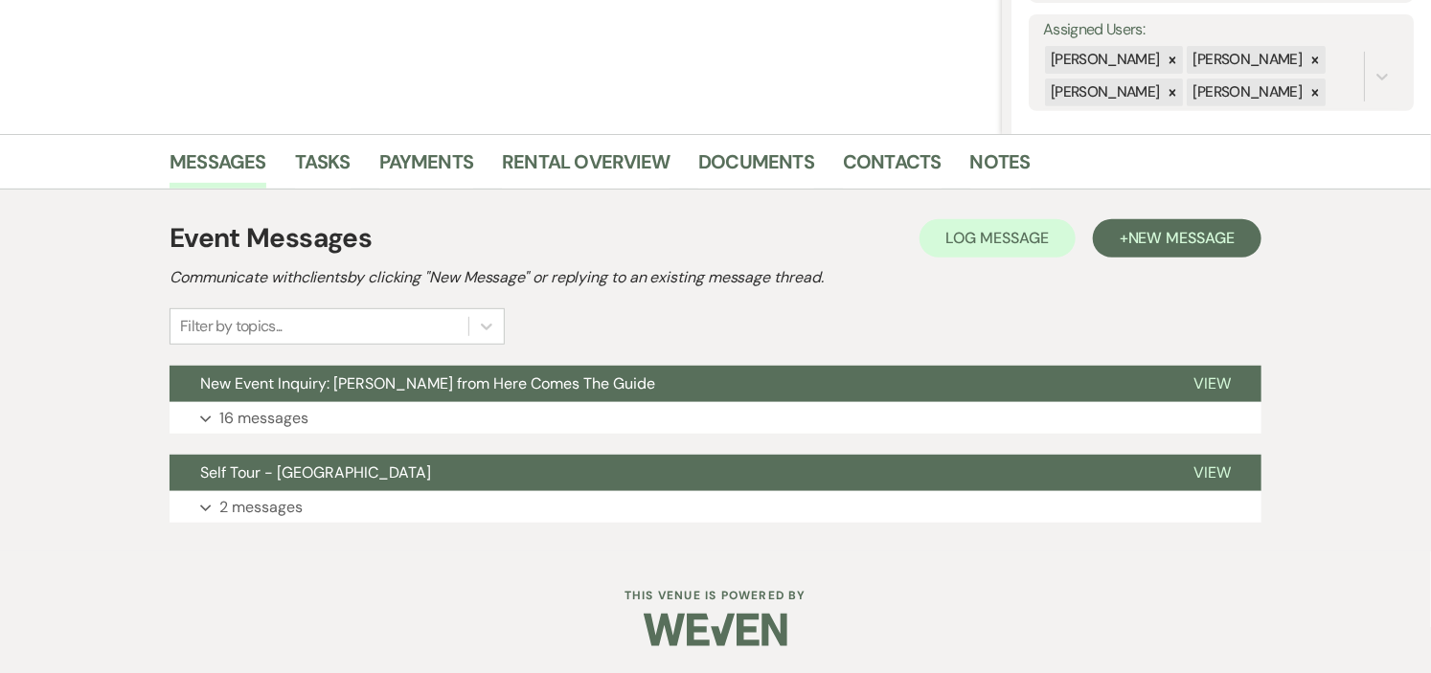
scroll to position [348, 0]
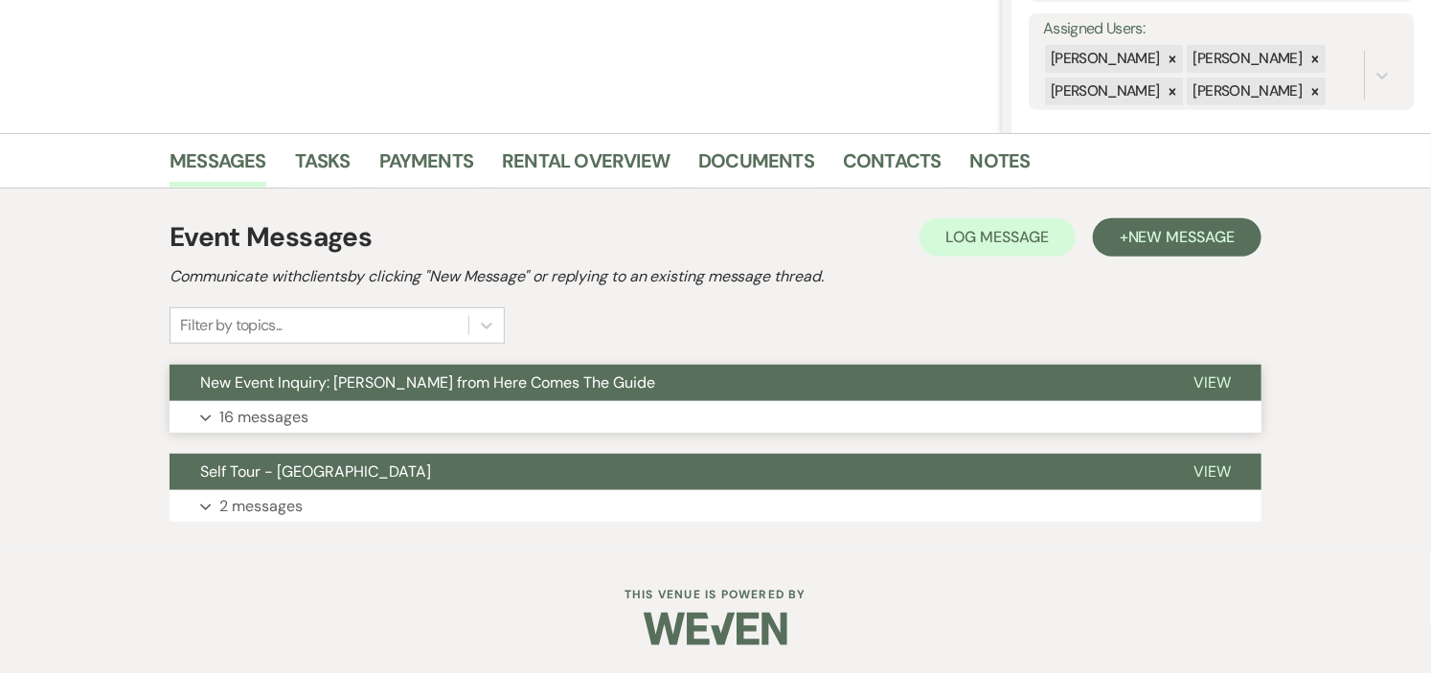
click at [362, 373] on span "New Event Inquiry: [PERSON_NAME] from Here Comes The Guide" at bounding box center [427, 383] width 455 height 20
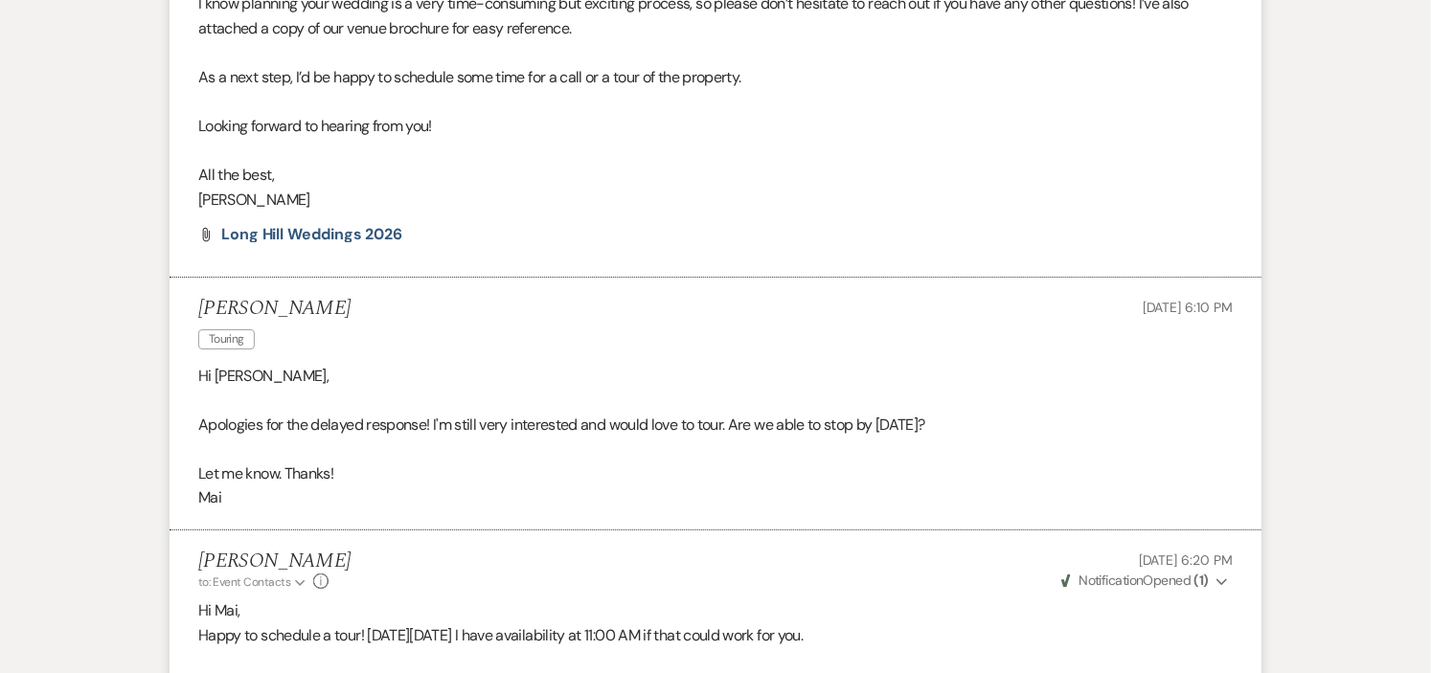
scroll to position [0, 0]
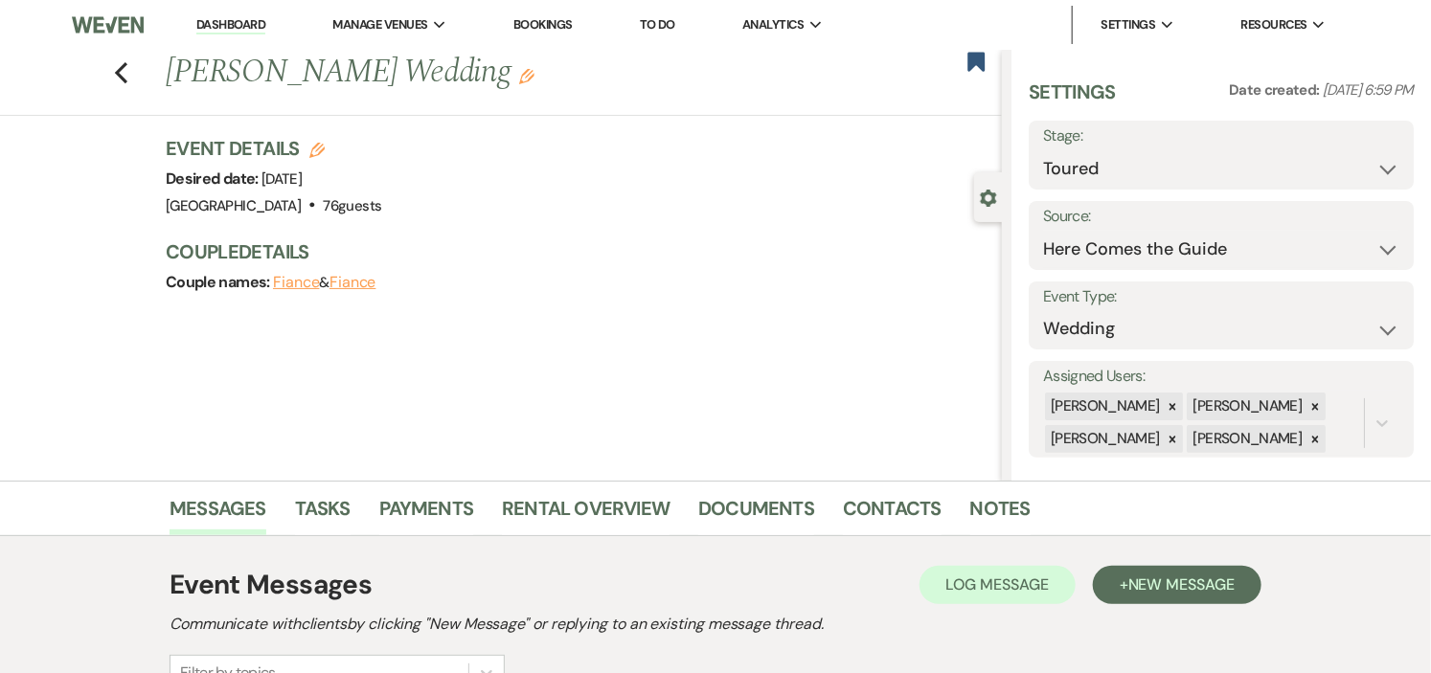
click at [205, 22] on link "Dashboard" at bounding box center [230, 25] width 69 height 18
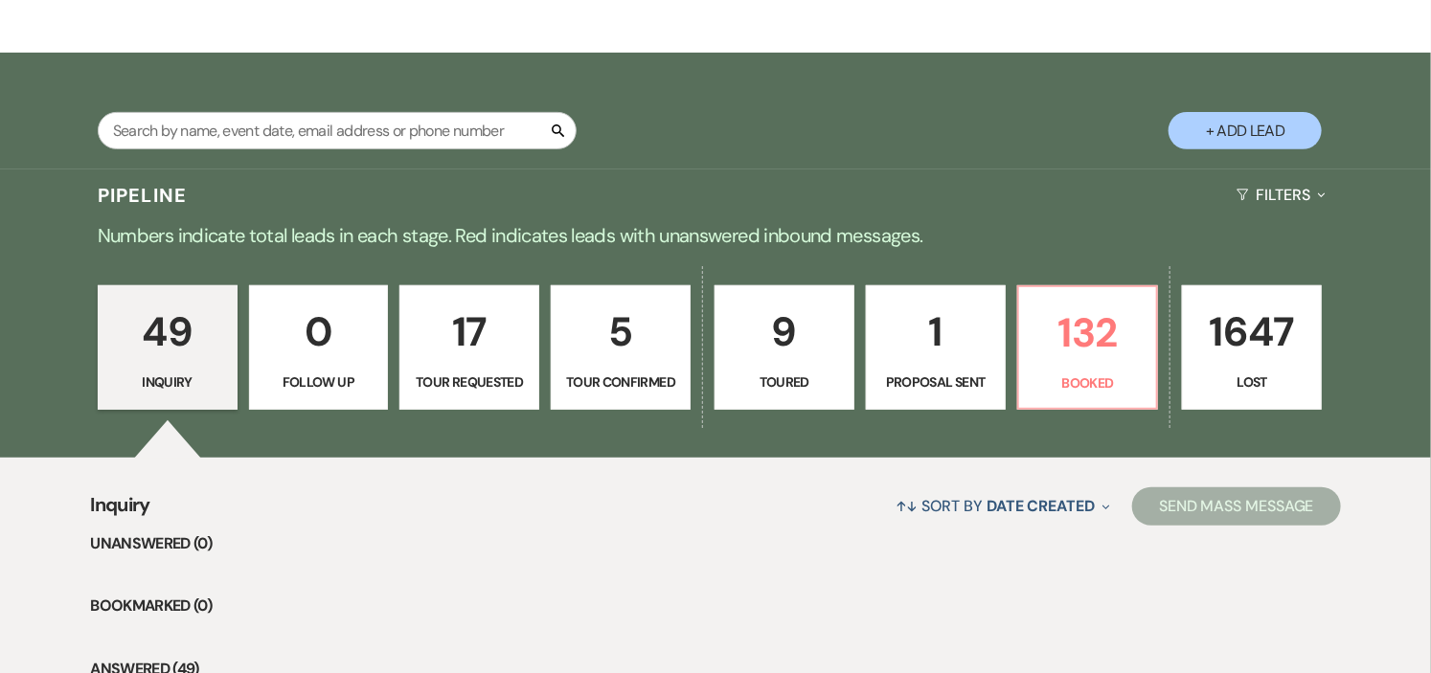
scroll to position [425, 0]
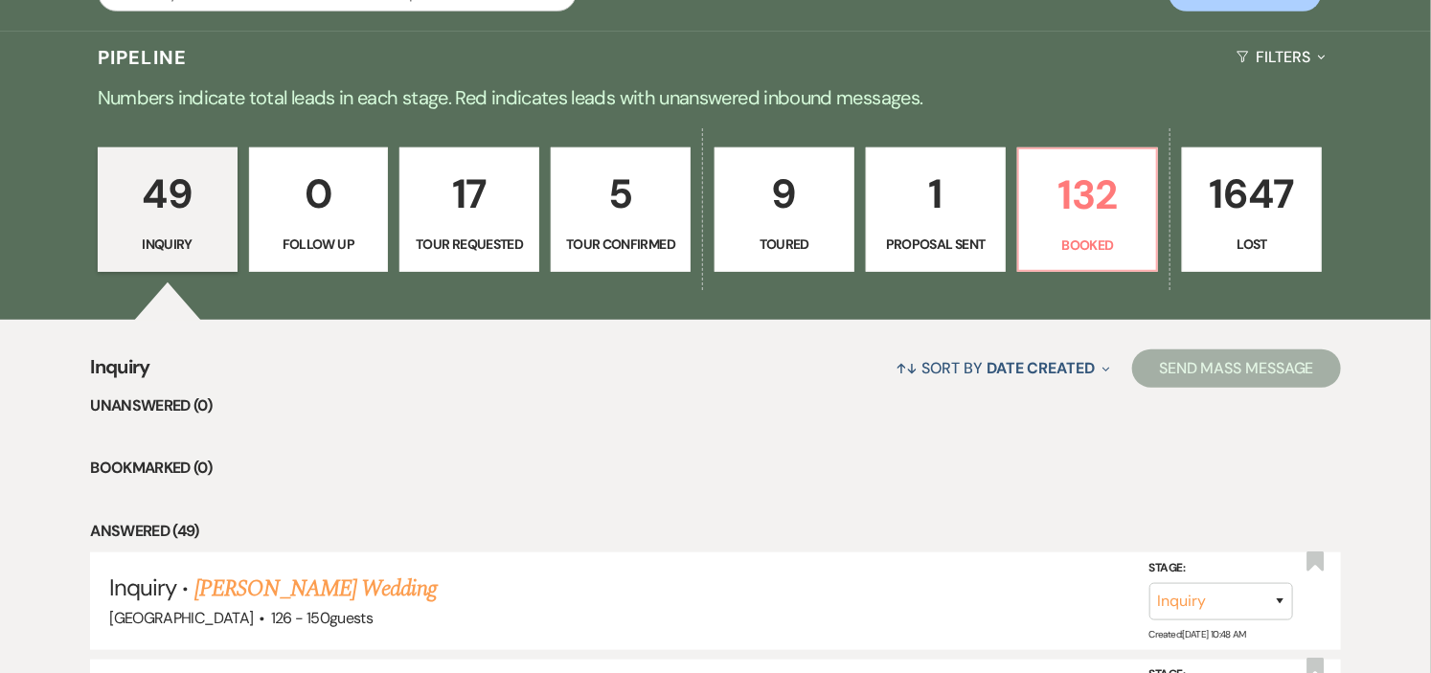
click at [801, 241] on p "Toured" at bounding box center [784, 244] width 115 height 21
select select "5"
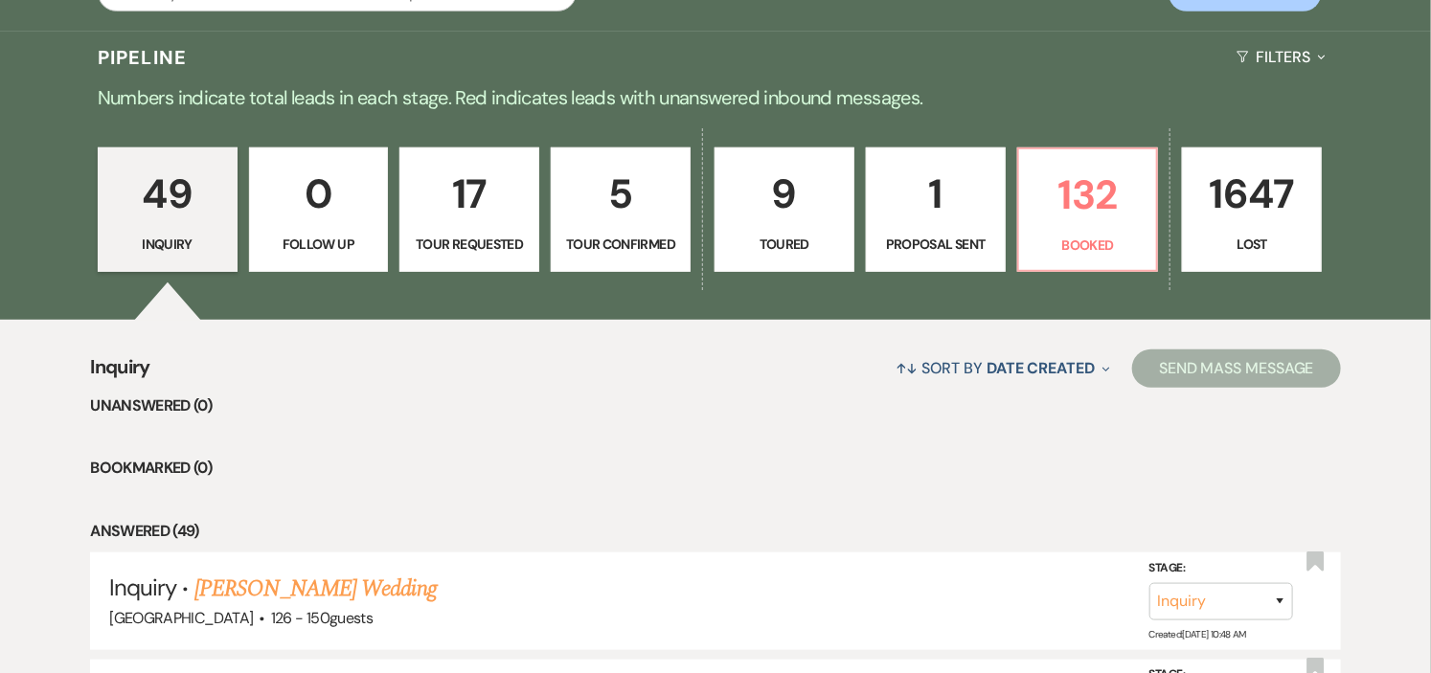
select select "5"
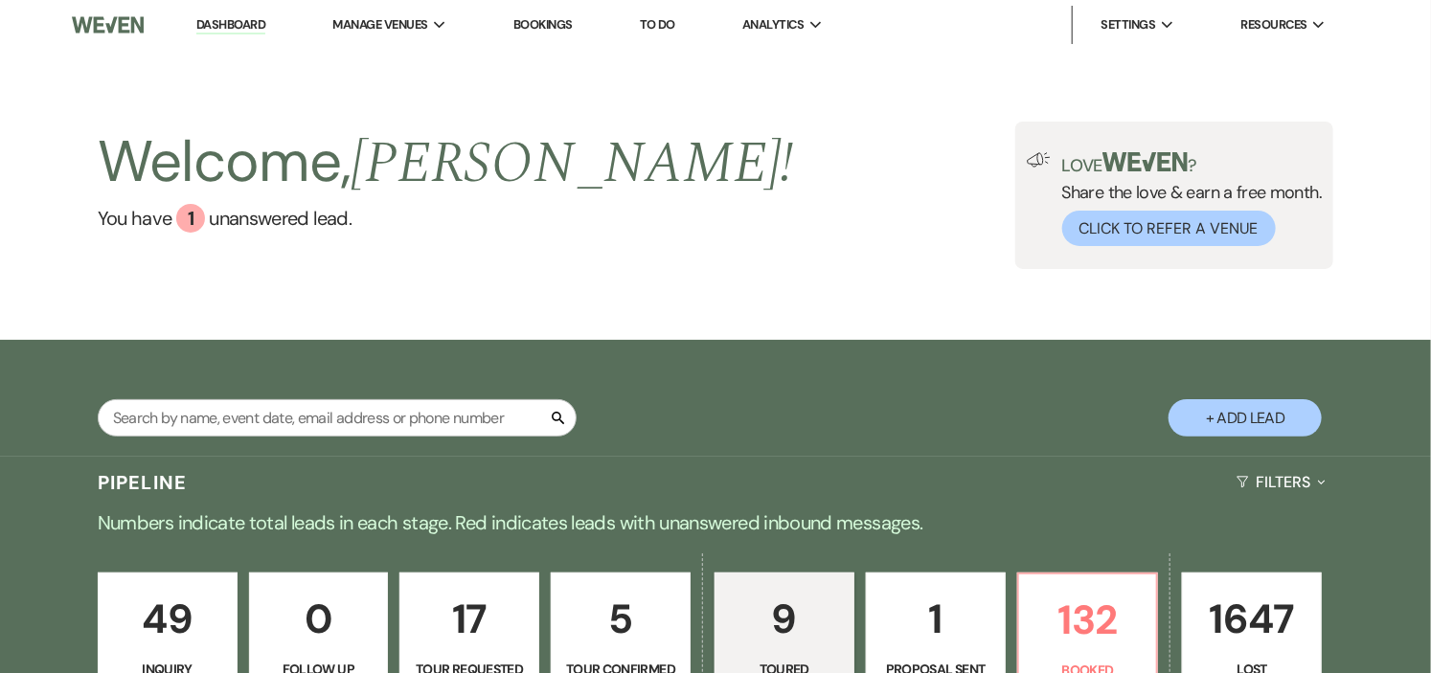
click at [215, 24] on link "Dashboard" at bounding box center [230, 25] width 69 height 18
